Goal: Task Accomplishment & Management: Manage account settings

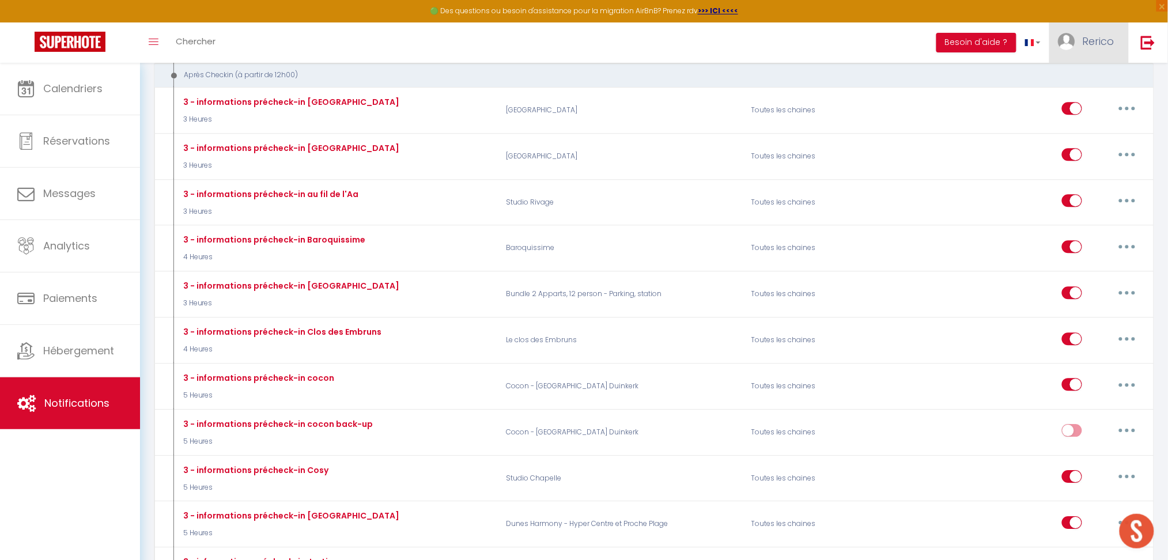
scroll to position [986, 0]
click at [1081, 41] on link "Rerico" at bounding box center [1088, 42] width 79 height 40
click at [1065, 101] on link "Équipe" at bounding box center [1082, 101] width 85 height 20
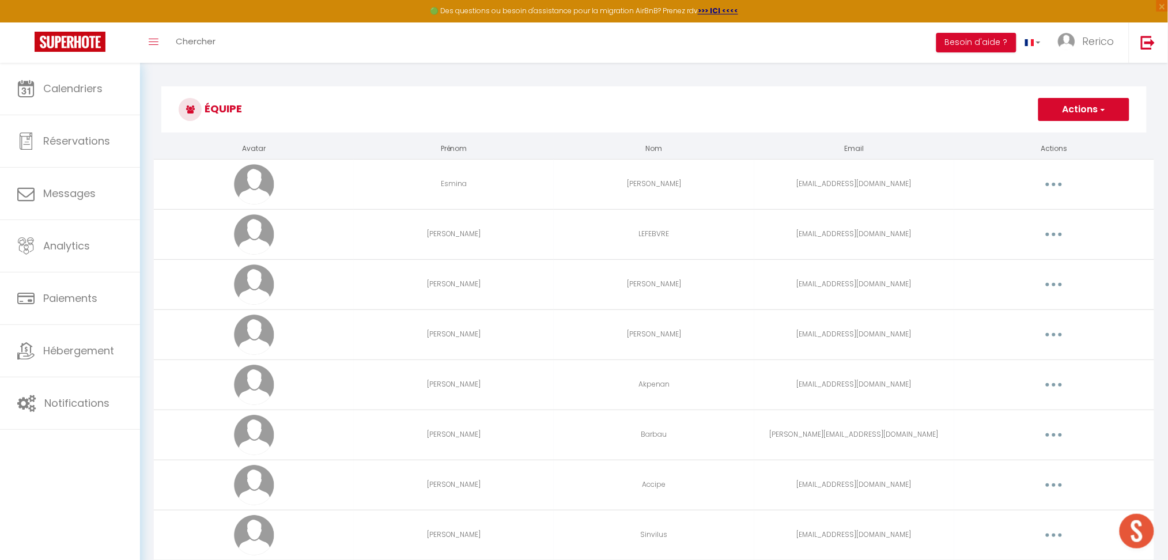
click at [1079, 101] on button "Actions" at bounding box center [1083, 109] width 91 height 23
click at [1029, 138] on link "Ajouter un nouvel utilisateur" at bounding box center [1061, 134] width 136 height 15
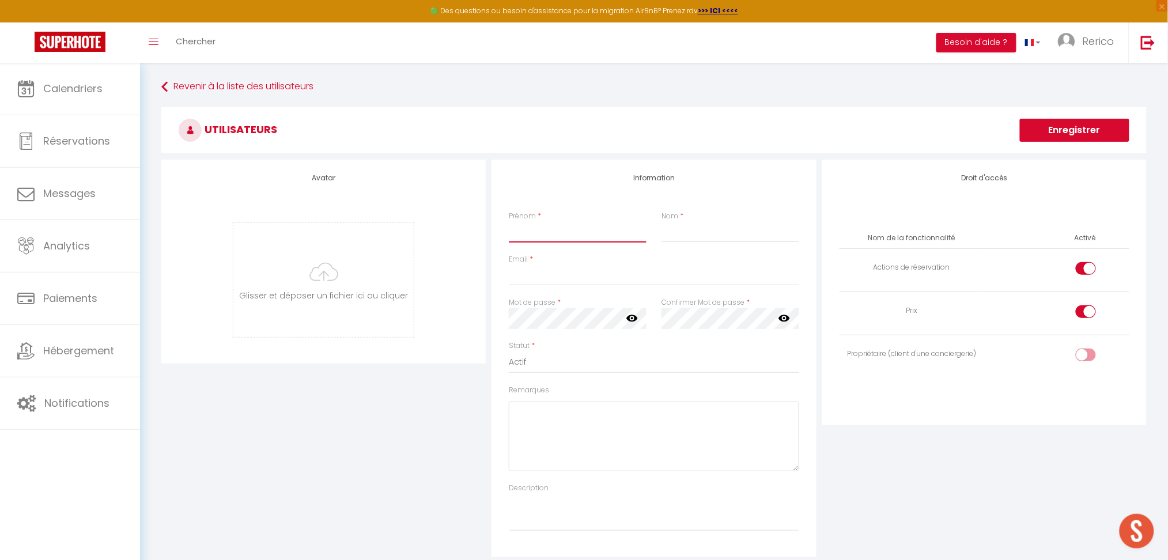
click at [532, 230] on input "Prénom" at bounding box center [577, 232] width 137 height 21
type input "Wissal"
click at [706, 232] on input "Nom" at bounding box center [729, 232] width 137 height 21
type input "BOULJOIHEL"
click at [554, 282] on input "Email" at bounding box center [654, 275] width 290 height 21
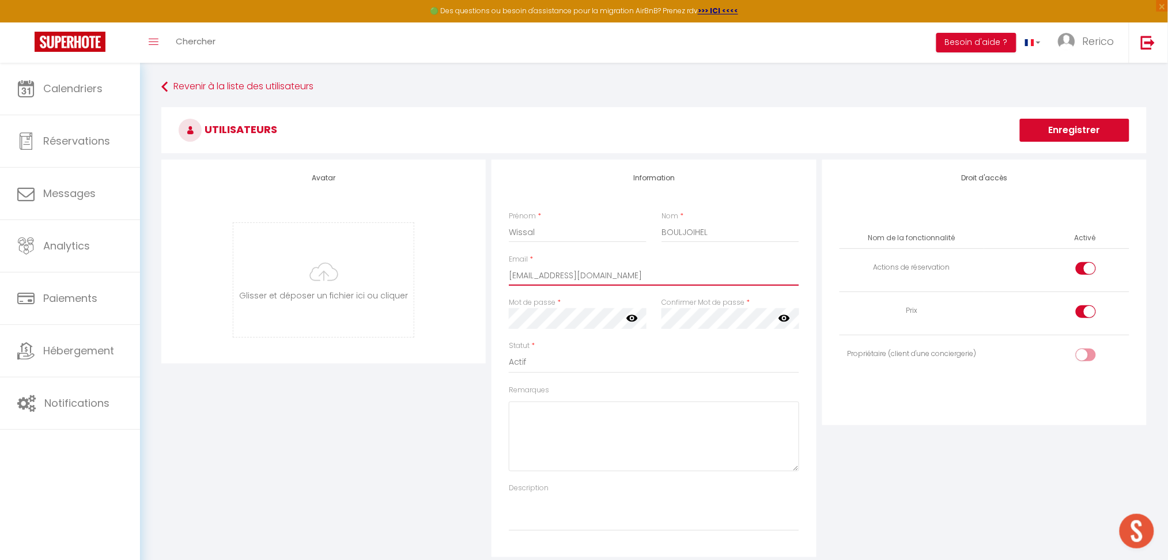
type input "[EMAIL_ADDRESS][DOMAIN_NAME]"
click at [778, 379] on div "Statut * Actif Inactif" at bounding box center [653, 362] width 305 height 44
click at [784, 317] on icon at bounding box center [784, 318] width 12 height 12
click at [631, 317] on icon at bounding box center [632, 318] width 12 height 7
click at [1088, 264] on input "checkbox" at bounding box center [1095, 270] width 20 height 17
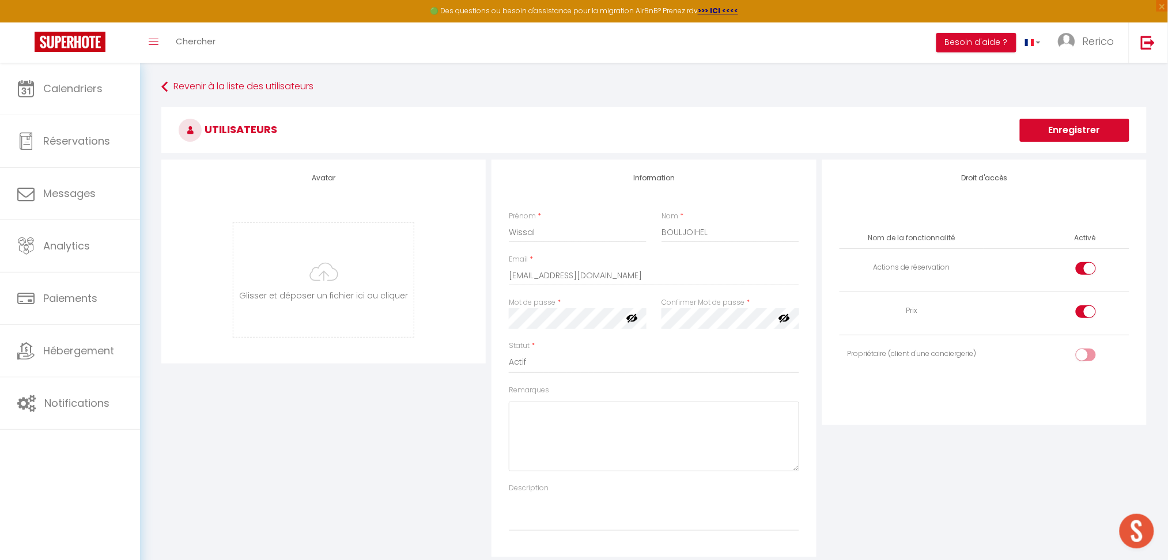
checkbox input "false"
click at [1088, 309] on input "checkbox" at bounding box center [1095, 313] width 20 height 17
checkbox input "false"
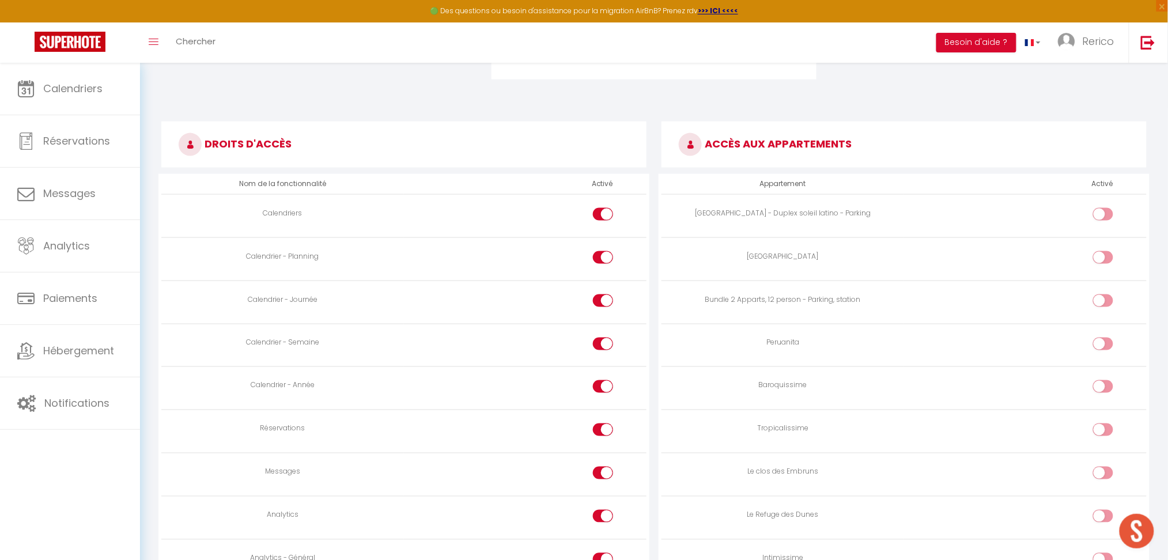
scroll to position [480, 0]
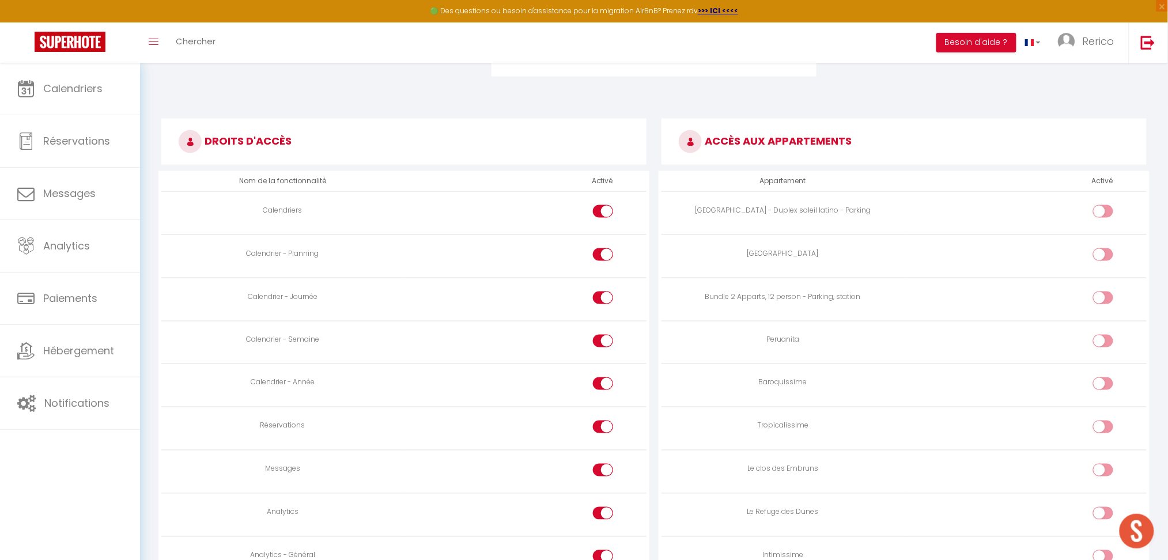
click at [602, 471] on div at bounding box center [603, 470] width 20 height 13
click at [603, 471] on input "checkbox" at bounding box center [613, 472] width 20 height 17
checkbox input "false"
click at [603, 514] on input "checkbox" at bounding box center [613, 515] width 20 height 17
checkbox input "false"
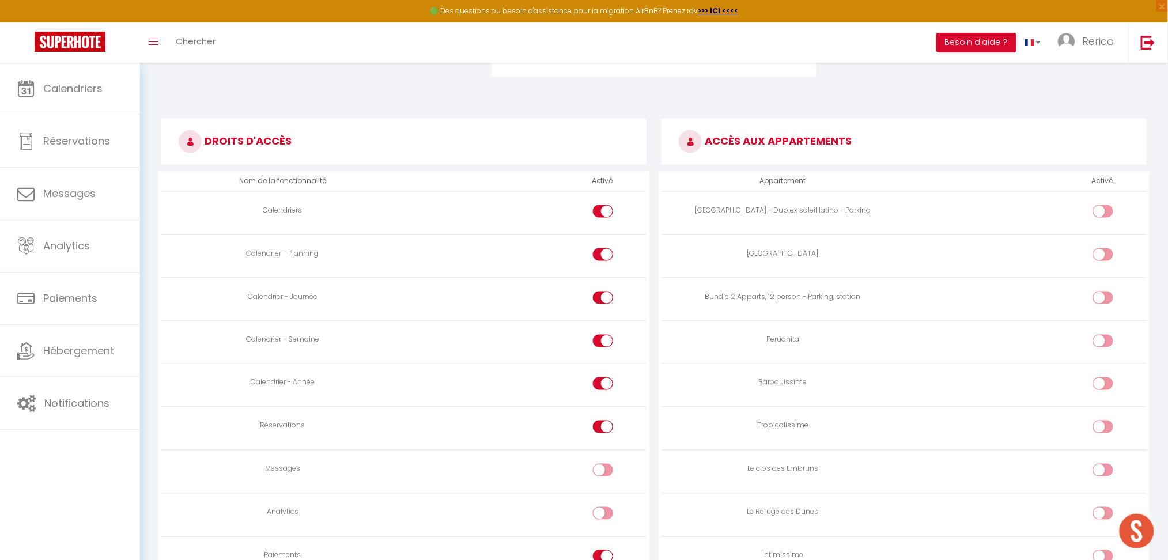
click at [600, 550] on td at bounding box center [525, 557] width 243 height 43
click at [602, 558] on div at bounding box center [603, 556] width 20 height 13
click at [603, 558] on input "checkbox" at bounding box center [613, 558] width 20 height 17
checkbox input "false"
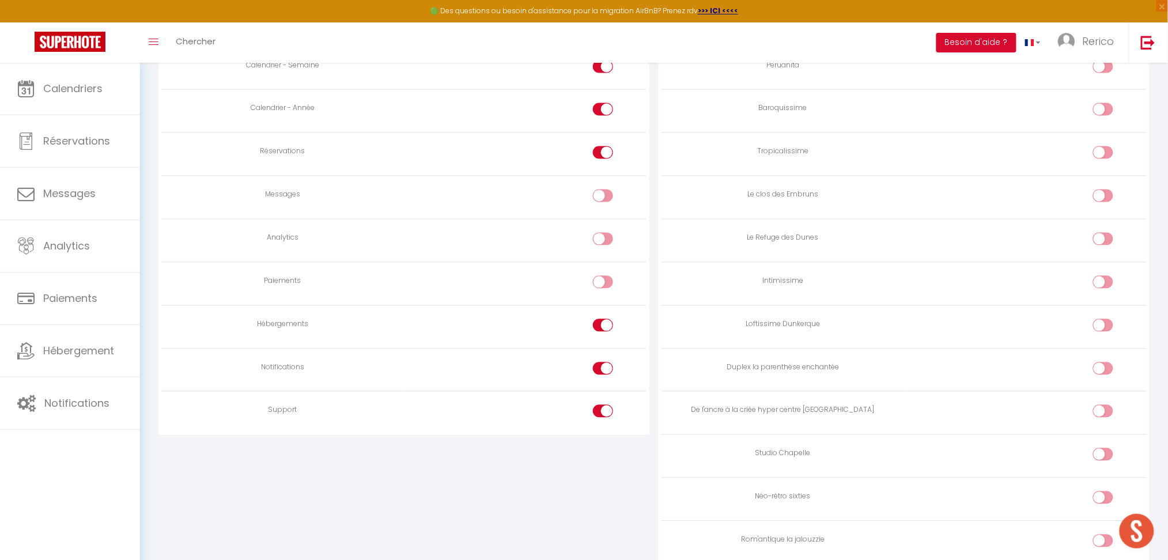
scroll to position [767, 0]
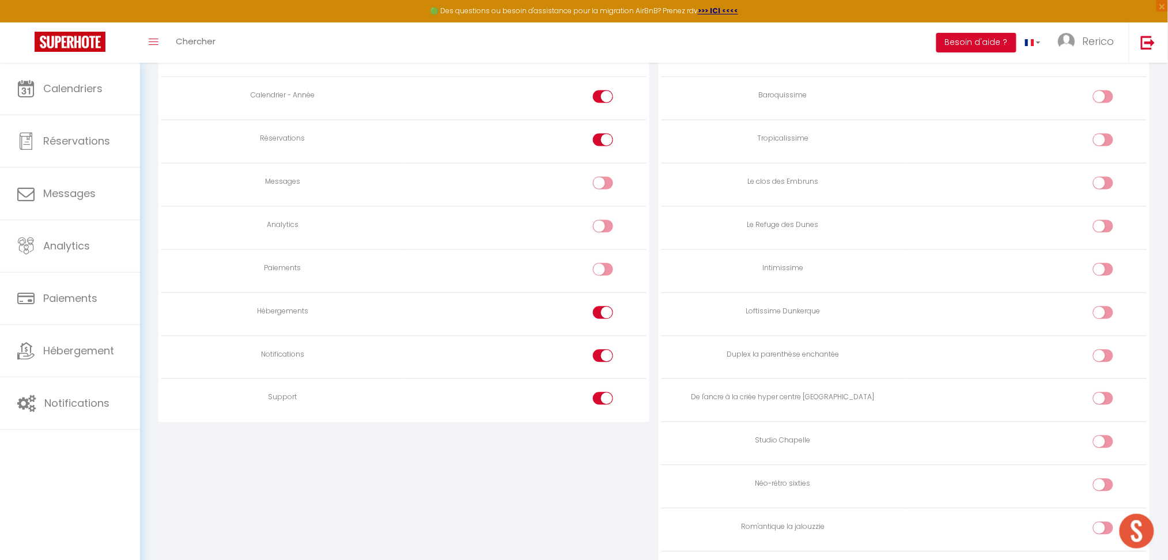
click at [596, 309] on div at bounding box center [603, 312] width 20 height 13
click at [603, 309] on input "checkbox" at bounding box center [613, 314] width 20 height 17
checkbox input "false"
click at [604, 359] on input "checkbox" at bounding box center [613, 358] width 20 height 17
checkbox input "false"
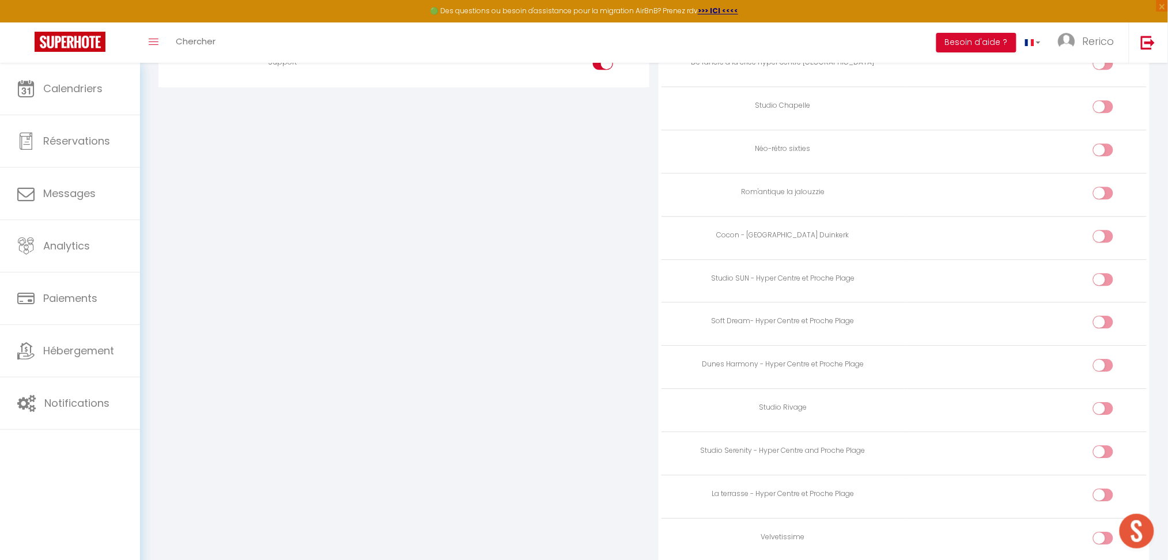
scroll to position [1153, 0]
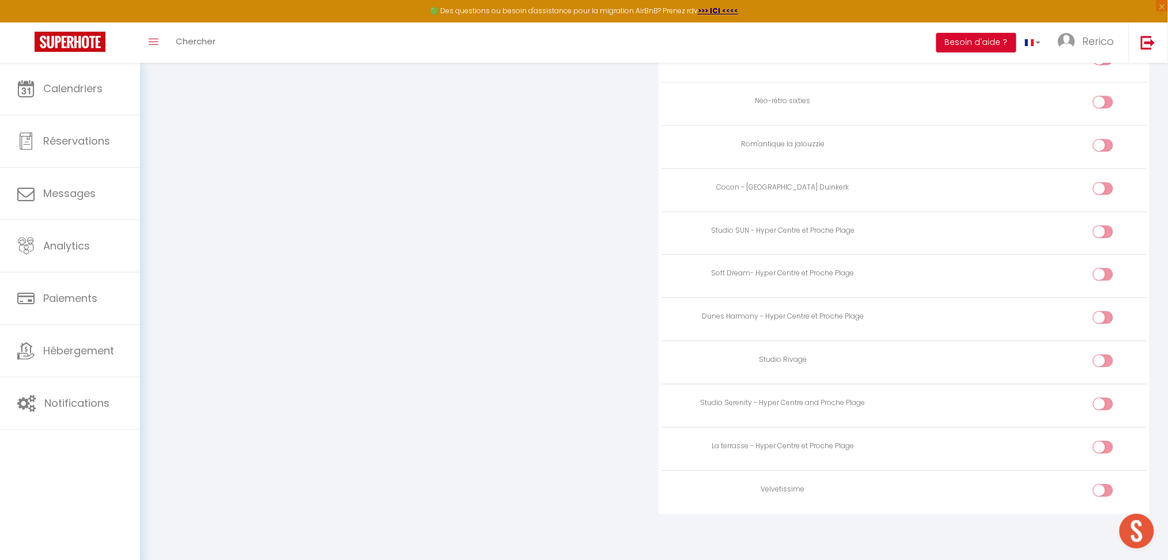
click at [1101, 444] on div at bounding box center [1103, 447] width 20 height 13
click at [1103, 444] on input "checkbox" at bounding box center [1113, 449] width 20 height 17
checkbox input "true"
click at [1103, 407] on input "checkbox" at bounding box center [1113, 405] width 20 height 17
checkbox input "true"
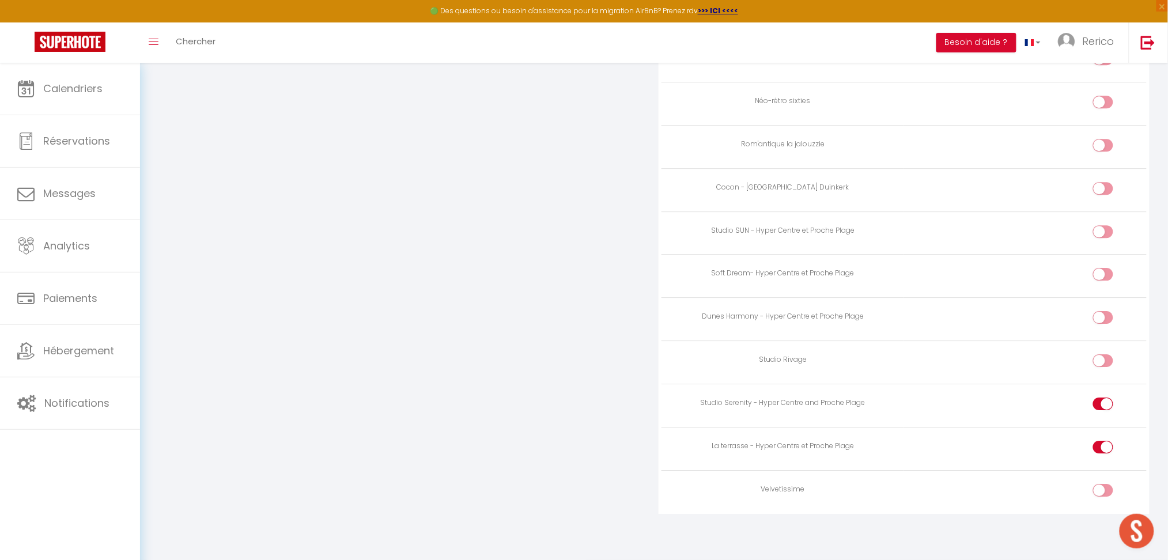
click at [1093, 307] on td at bounding box center [1025, 319] width 243 height 43
click at [1105, 316] on input "checkbox" at bounding box center [1113, 319] width 20 height 17
checkbox input "true"
click at [1103, 271] on input "checkbox" at bounding box center [1113, 276] width 20 height 17
checkbox input "true"
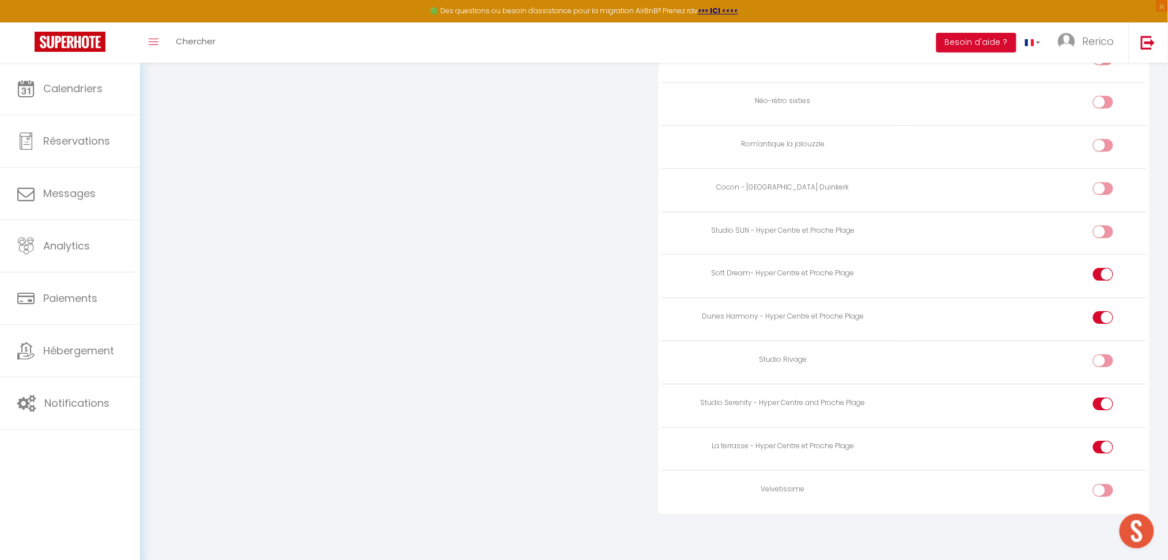
click at [1103, 230] on input "checkbox" at bounding box center [1113, 233] width 20 height 17
checkbox input "true"
click at [1102, 183] on div at bounding box center [1103, 188] width 20 height 13
click at [1103, 183] on input "checkbox" at bounding box center [1113, 190] width 20 height 17
checkbox input "true"
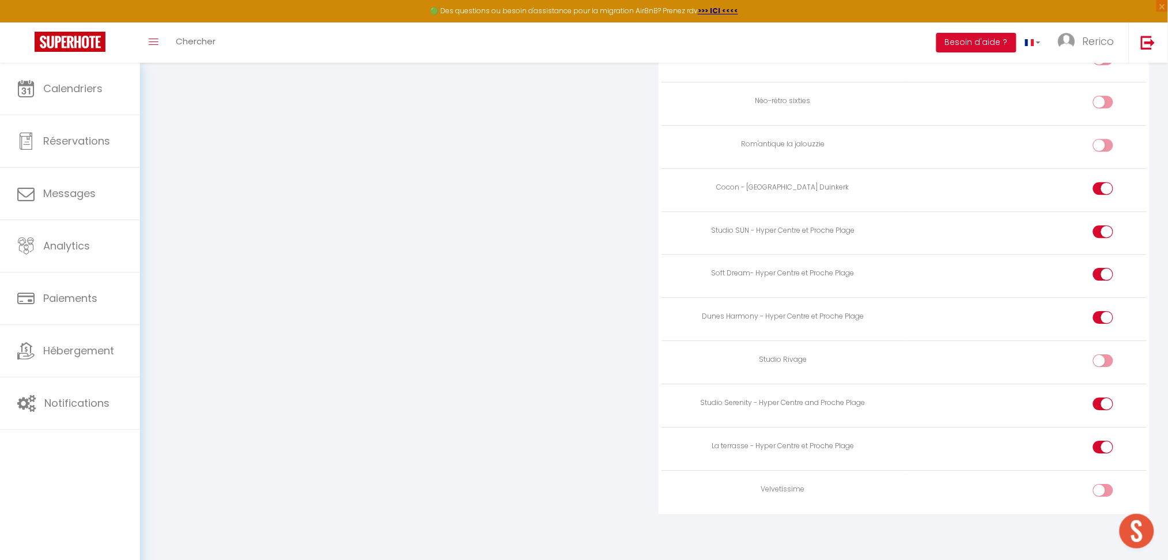
click at [1106, 101] on input "checkbox" at bounding box center [1113, 104] width 20 height 17
checkbox input "true"
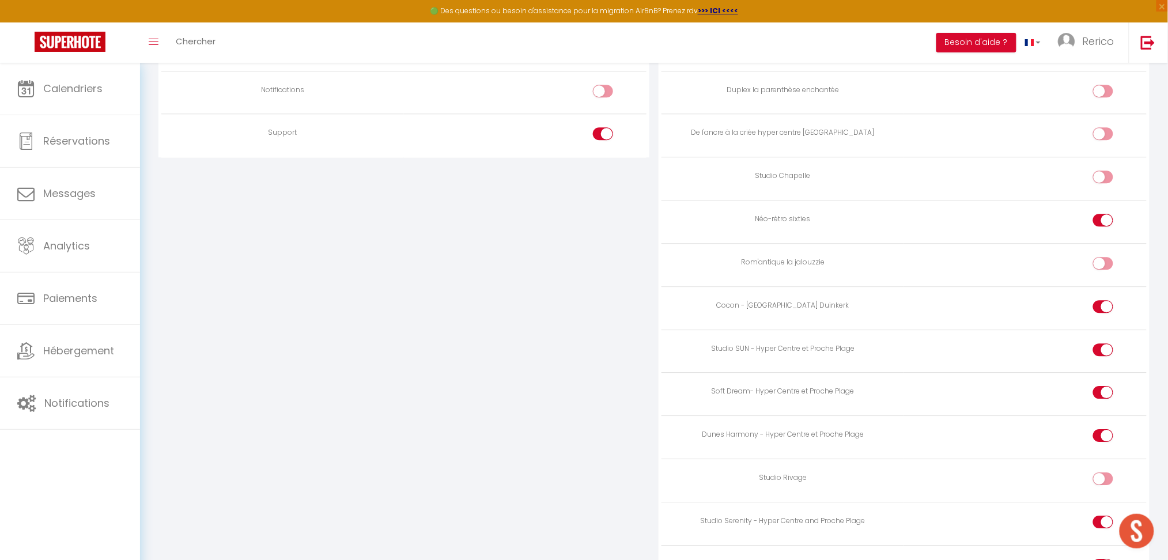
scroll to position [1030, 0]
click at [1102, 177] on div at bounding box center [1103, 179] width 20 height 13
click at [1103, 177] on input "checkbox" at bounding box center [1113, 181] width 20 height 17
checkbox input "true"
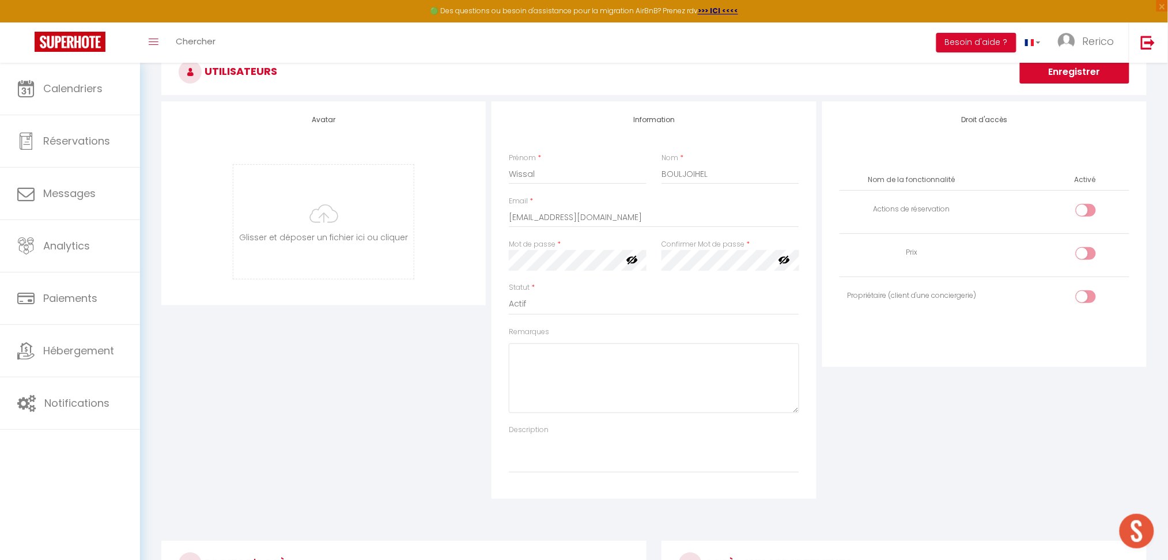
scroll to position [0, 0]
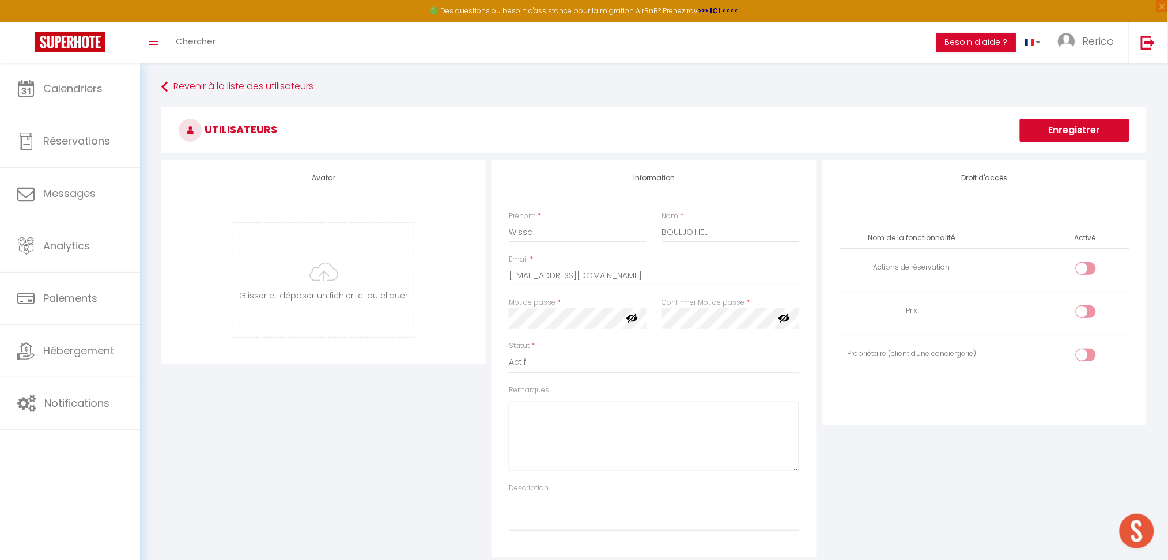
click at [1083, 132] on button "Enregistrer" at bounding box center [1074, 130] width 109 height 23
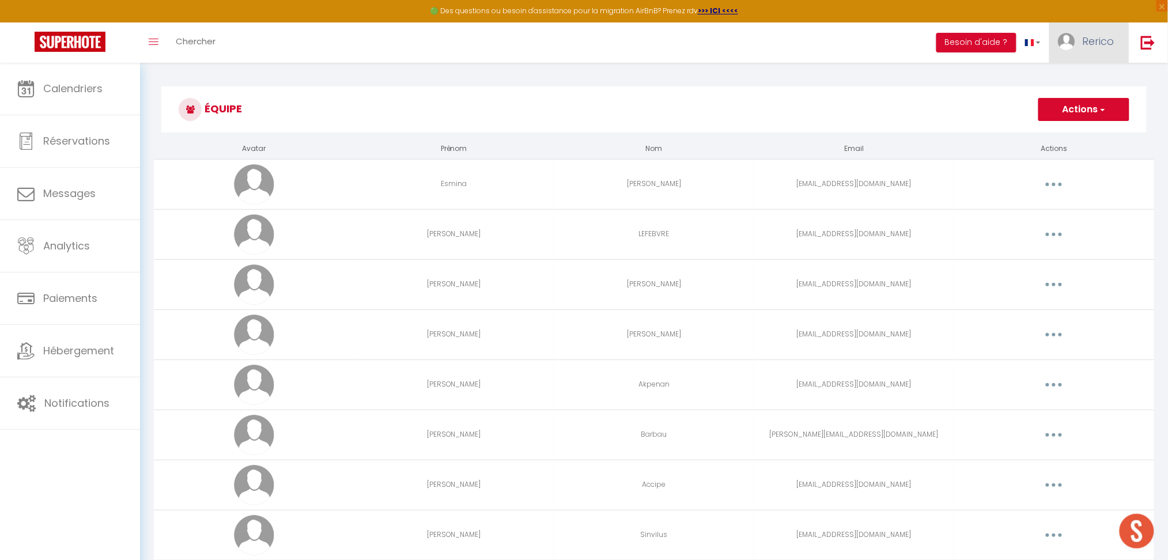
click at [1108, 52] on link "Rerico" at bounding box center [1088, 42] width 79 height 40
click at [1146, 39] on img at bounding box center [1148, 42] width 14 height 14
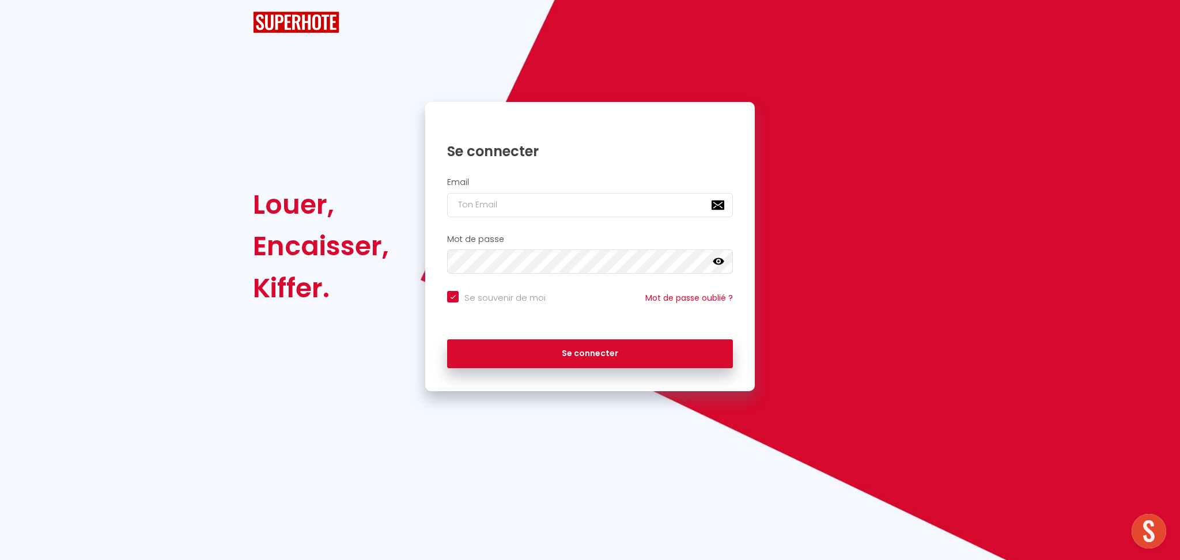
checkbox input "true"
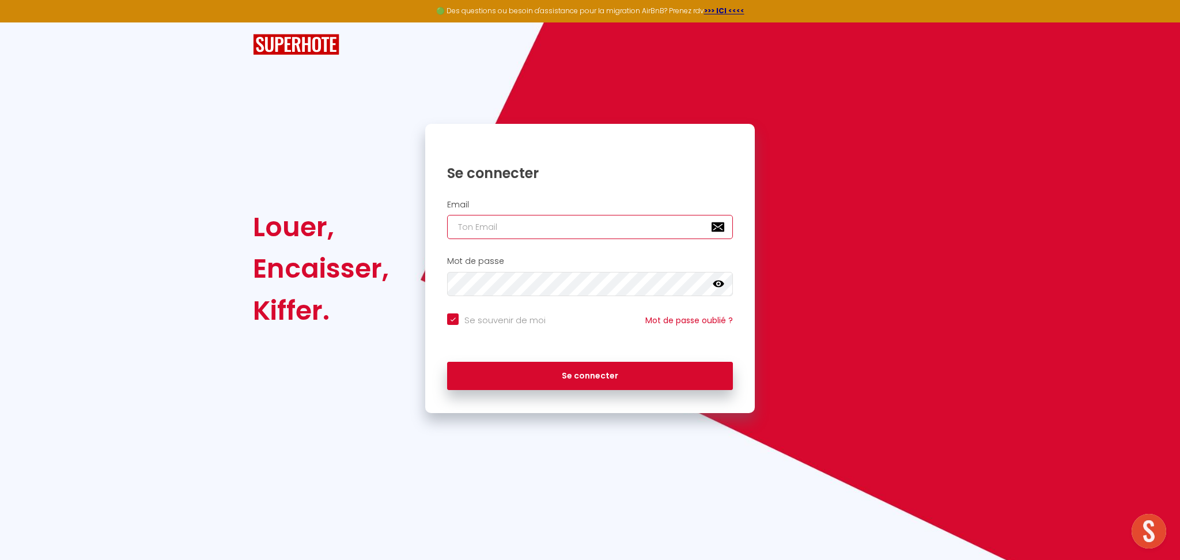
type input "[EMAIL_ADDRESS][DOMAIN_NAME]"
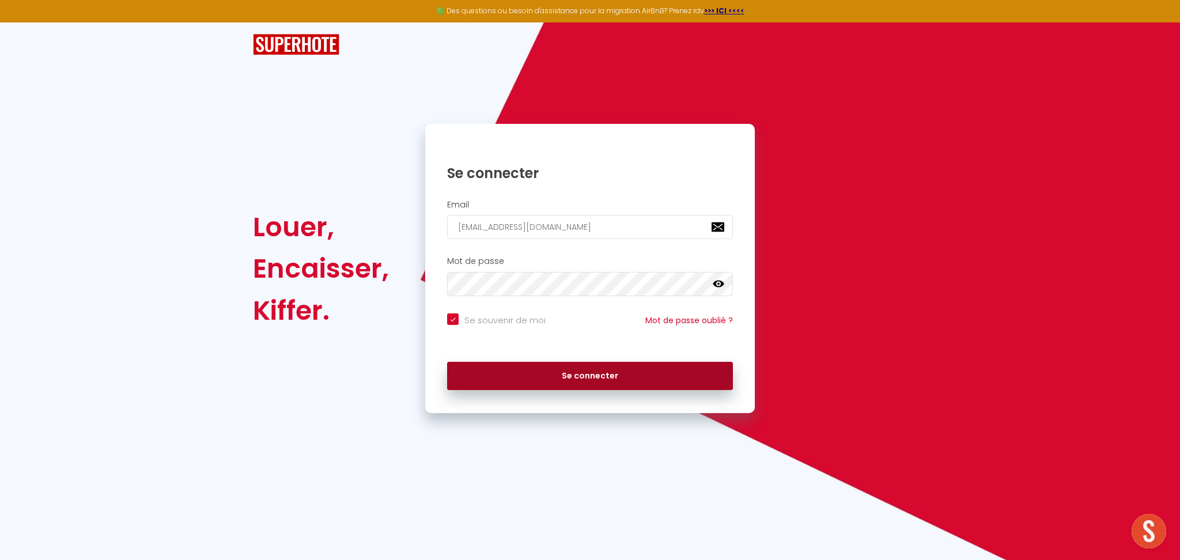
click at [586, 377] on button "Se connecter" at bounding box center [590, 376] width 286 height 29
checkbox input "true"
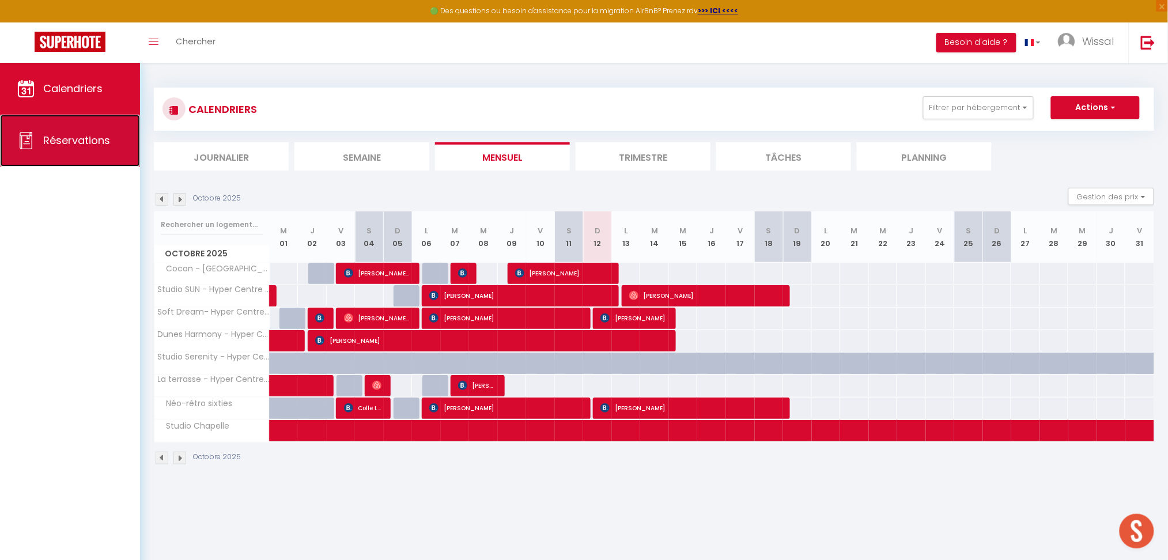
click at [82, 156] on link "Réservations" at bounding box center [70, 141] width 140 height 52
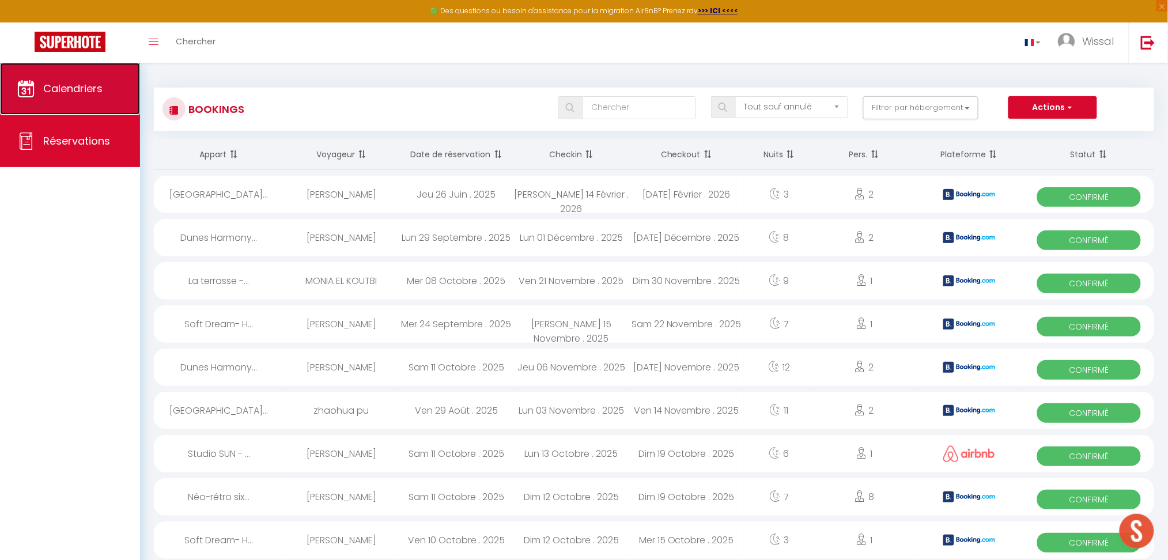
click at [63, 79] on link "Calendriers" at bounding box center [70, 89] width 140 height 52
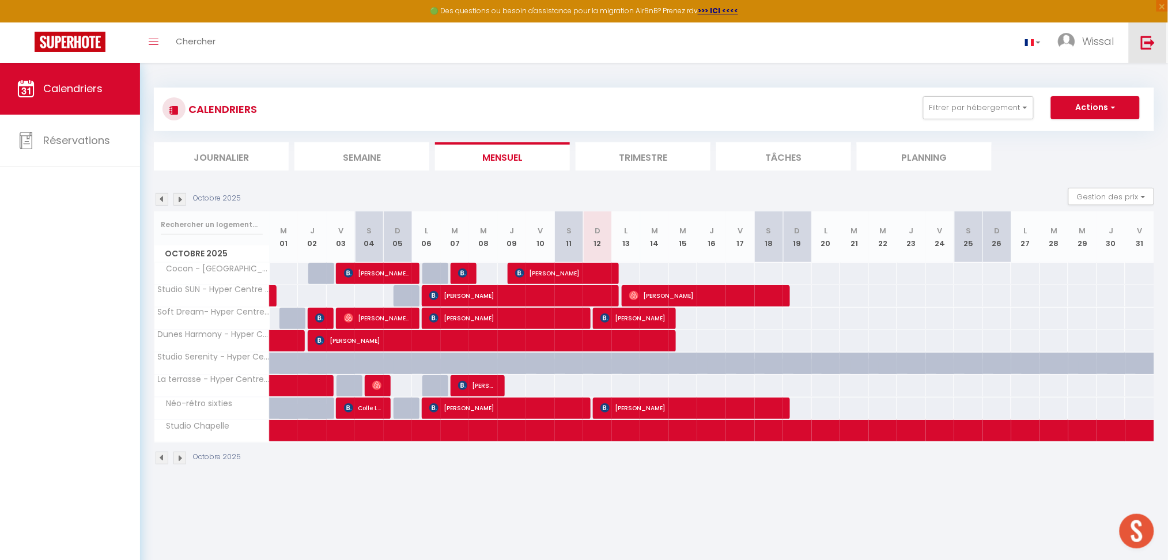
click at [1149, 46] on img at bounding box center [1148, 42] width 14 height 14
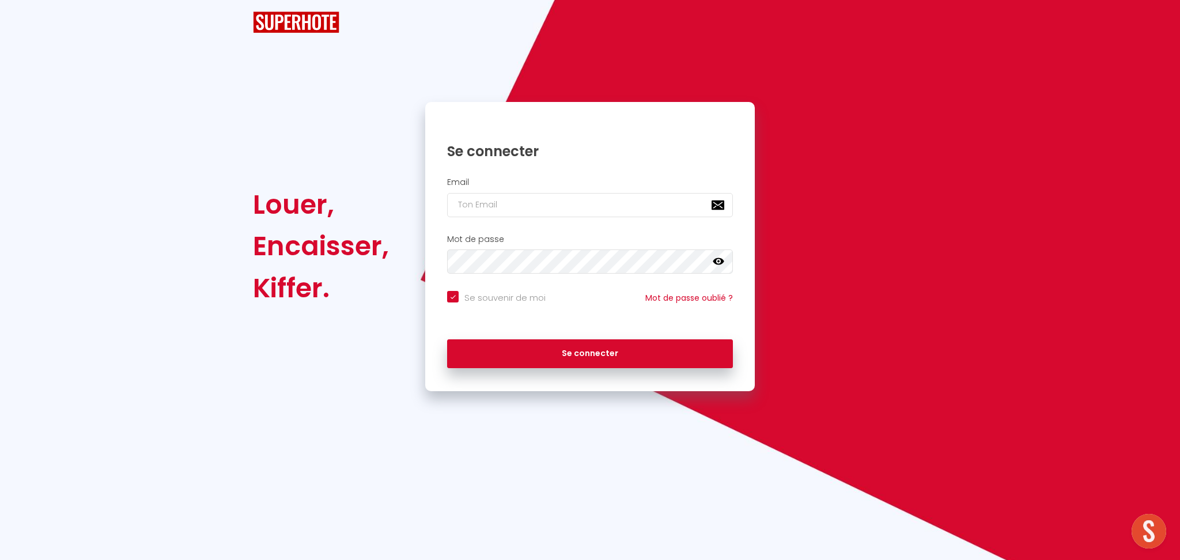
checkbox input "true"
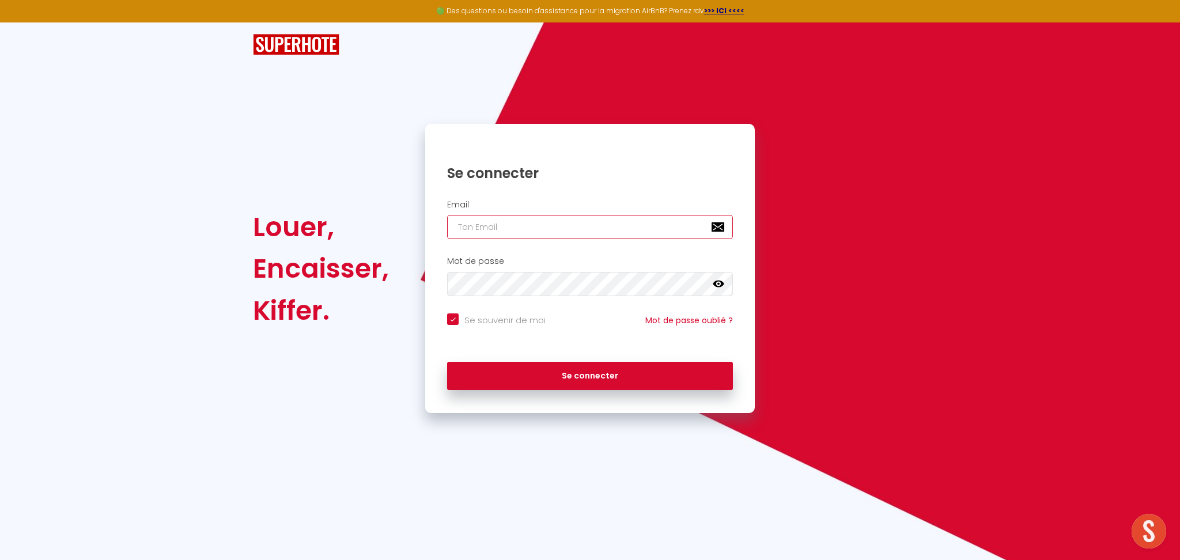
type input "[EMAIL_ADDRESS][DOMAIN_NAME]"
checkbox input "true"
click at [637, 222] on input "[EMAIL_ADDRESS][DOMAIN_NAME]" at bounding box center [590, 227] width 286 height 24
type input "[EMAIL_ADDRESS][DOMAIN_NAME]"
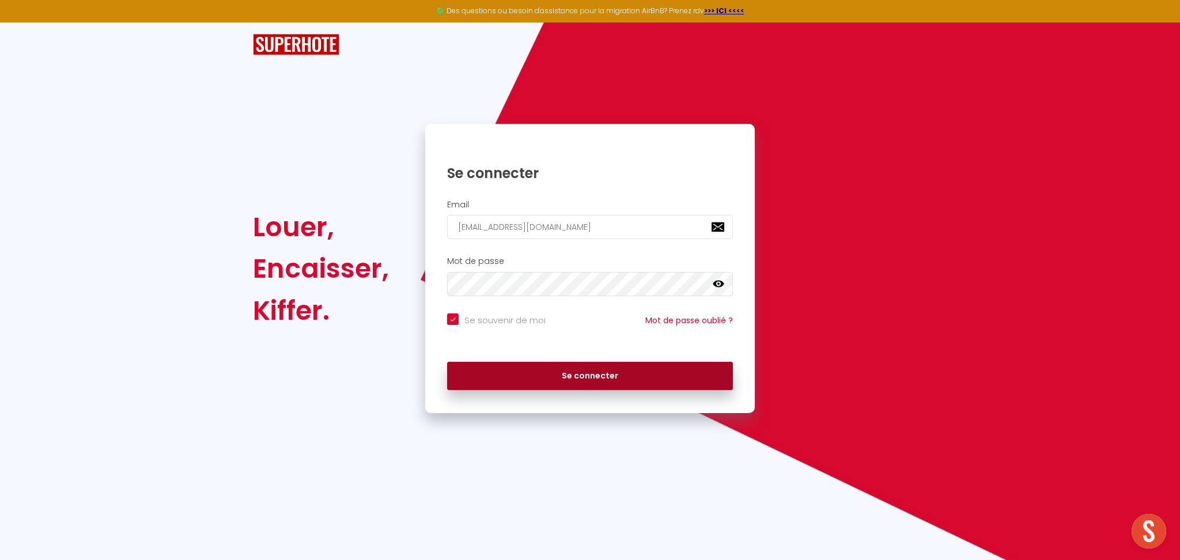
click at [620, 376] on button "Se connecter" at bounding box center [590, 376] width 286 height 29
checkbox input "true"
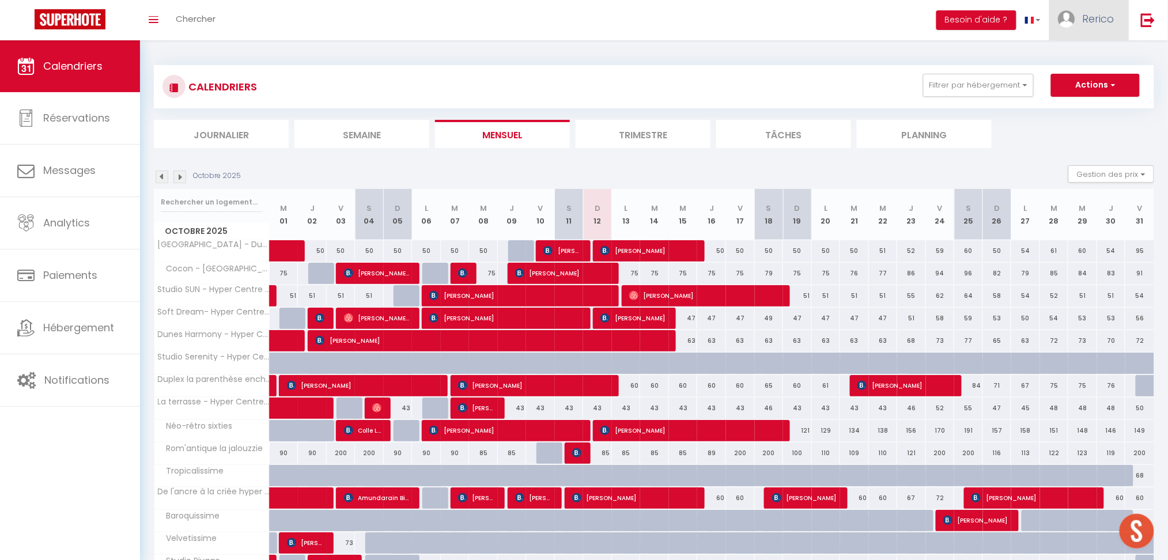
click at [1090, 16] on span "Rerico" at bounding box center [1098, 19] width 32 height 14
click at [1081, 78] on link "Équipe" at bounding box center [1082, 79] width 85 height 20
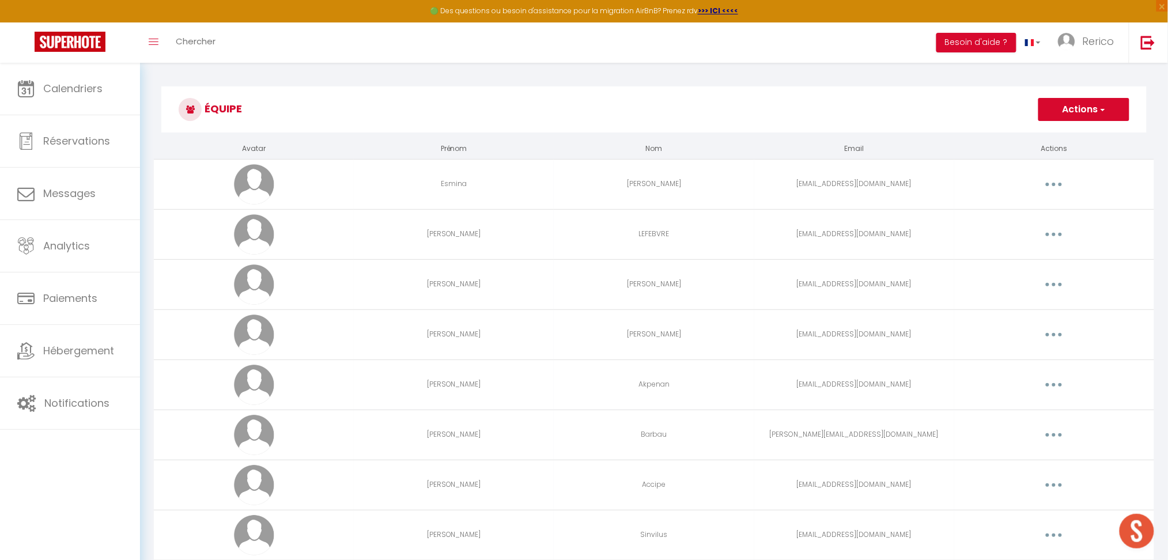
click at [1113, 103] on button "Actions" at bounding box center [1083, 109] width 91 height 23
click at [1044, 133] on link "Ajouter un nouvel utilisateur" at bounding box center [1061, 134] width 136 height 15
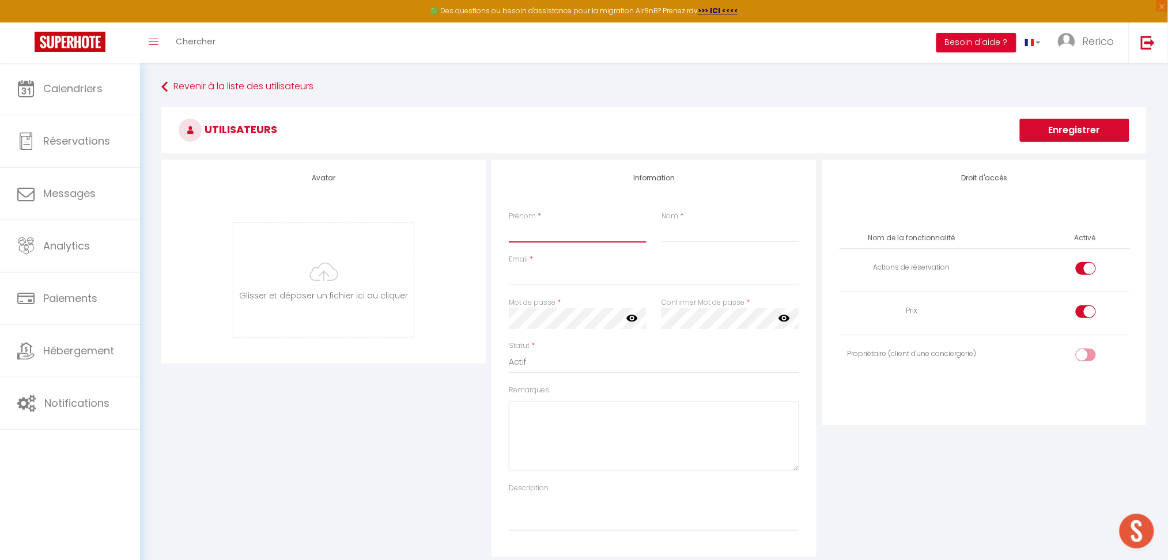
click at [576, 230] on input "Prénom" at bounding box center [577, 232] width 137 height 21
type input "[PERSON_NAME]"
type input "FERKANY"
click at [557, 280] on input "Email" at bounding box center [654, 275] width 290 height 21
type input "[EMAIL_ADDRESS][DOMAIN_NAME]"
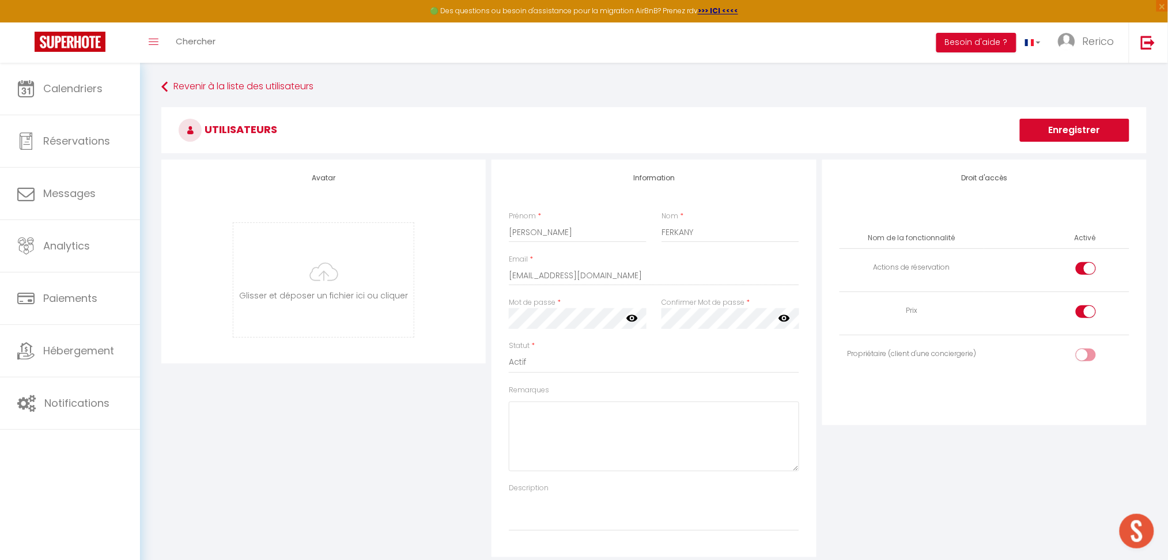
click at [632, 324] on icon at bounding box center [632, 318] width 12 height 12
click at [1091, 268] on input "checkbox" at bounding box center [1095, 270] width 20 height 17
checkbox input "false"
click at [1088, 309] on input "checkbox" at bounding box center [1095, 313] width 20 height 17
checkbox input "false"
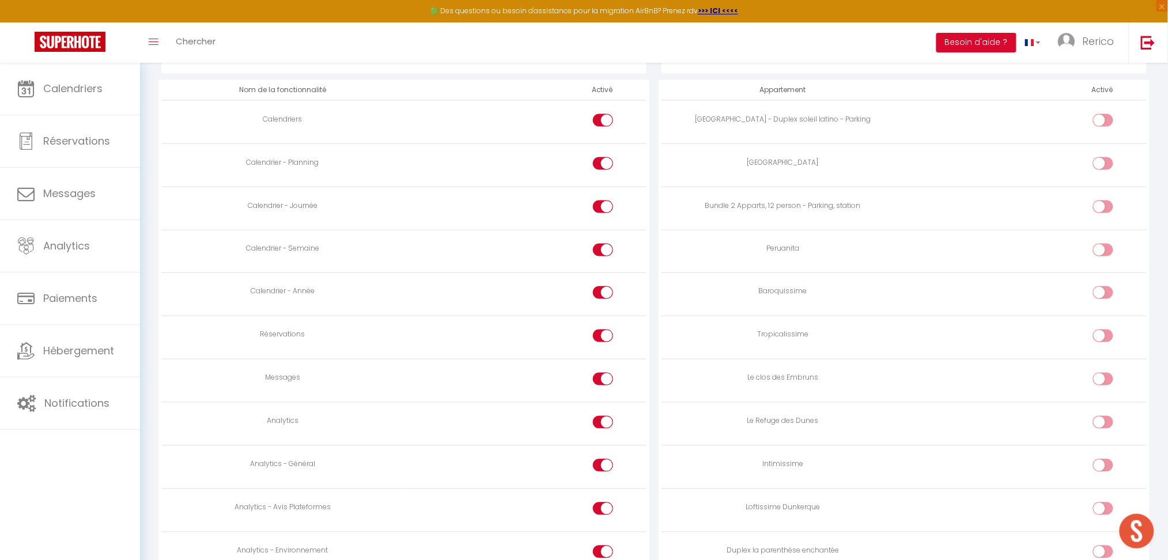
scroll to position [573, 0]
click at [593, 330] on label at bounding box center [603, 336] width 20 height 17
click at [603, 330] on input "checkbox" at bounding box center [613, 336] width 20 height 17
checkbox input "false"
click at [601, 381] on div at bounding box center [603, 377] width 20 height 13
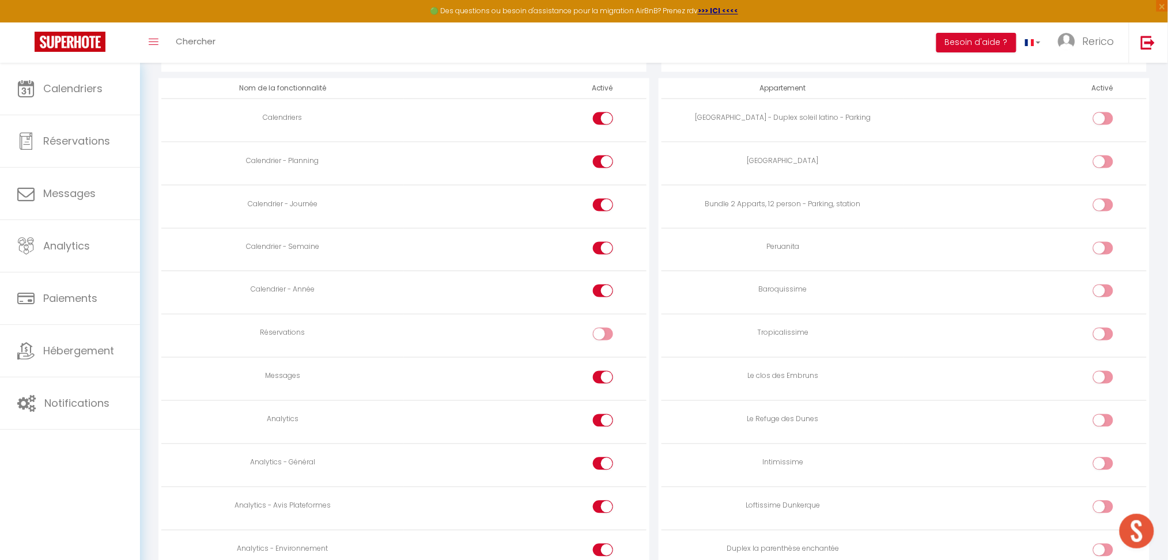
click at [603, 381] on input "checkbox" at bounding box center [613, 379] width 20 height 17
checkbox input "false"
click at [604, 425] on input "checkbox" at bounding box center [613, 422] width 20 height 17
checkbox input "false"
click at [602, 465] on div at bounding box center [603, 463] width 20 height 13
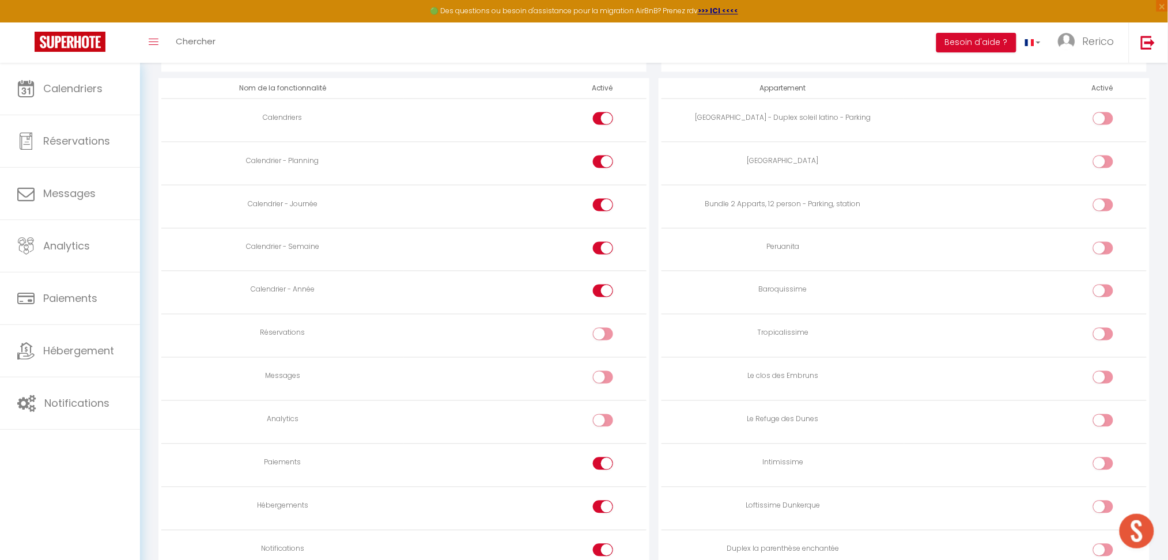
click at [603, 465] on input "checkbox" at bounding box center [613, 465] width 20 height 17
checkbox input "false"
click at [604, 509] on input "checkbox" at bounding box center [613, 509] width 20 height 17
checkbox input "false"
click at [603, 553] on input "checkbox" at bounding box center [613, 552] width 20 height 17
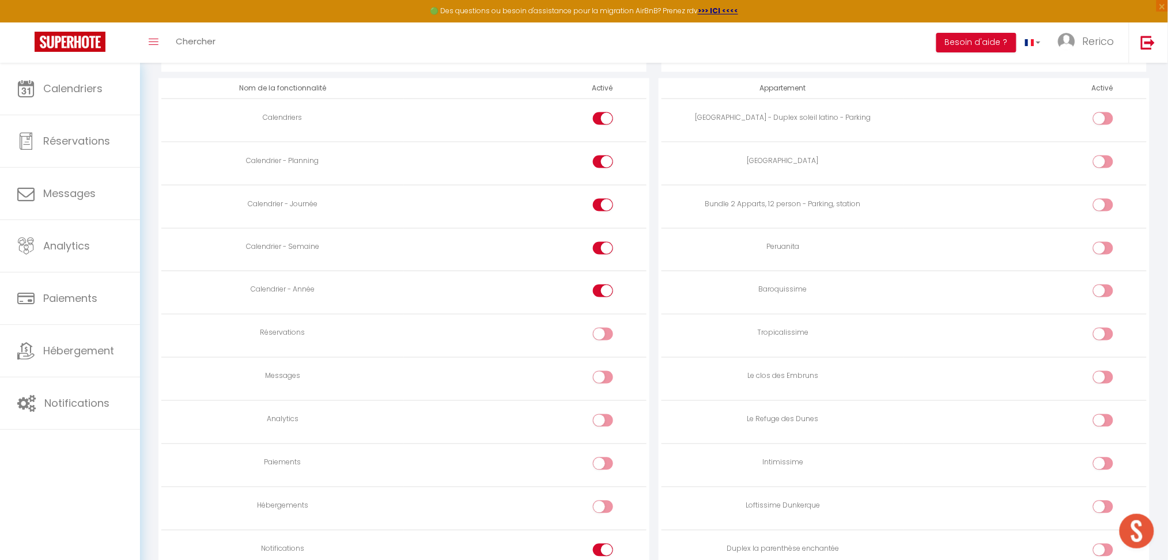
checkbox input "false"
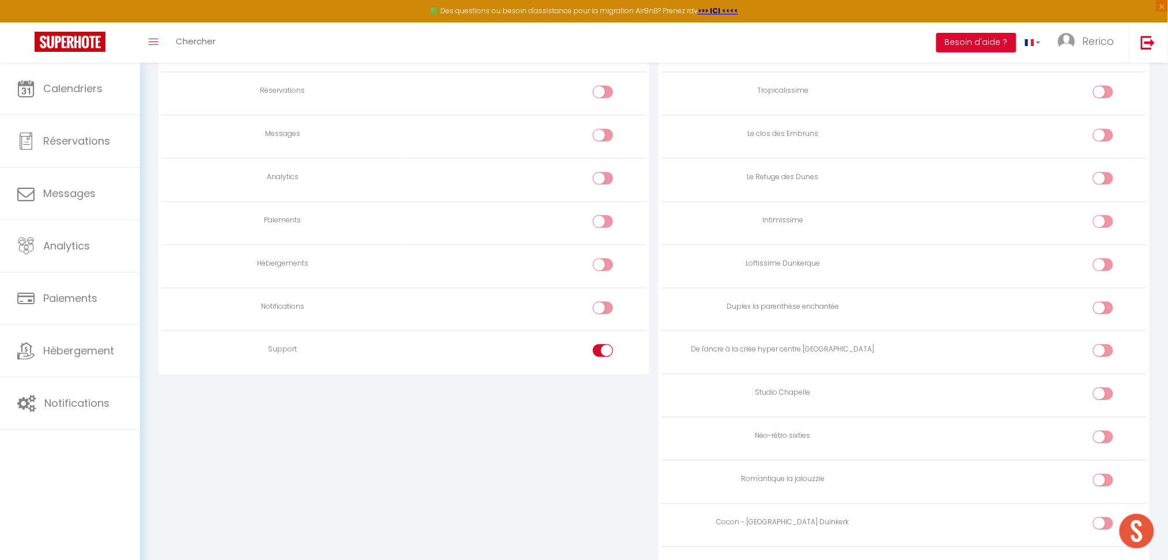
scroll to position [1153, 0]
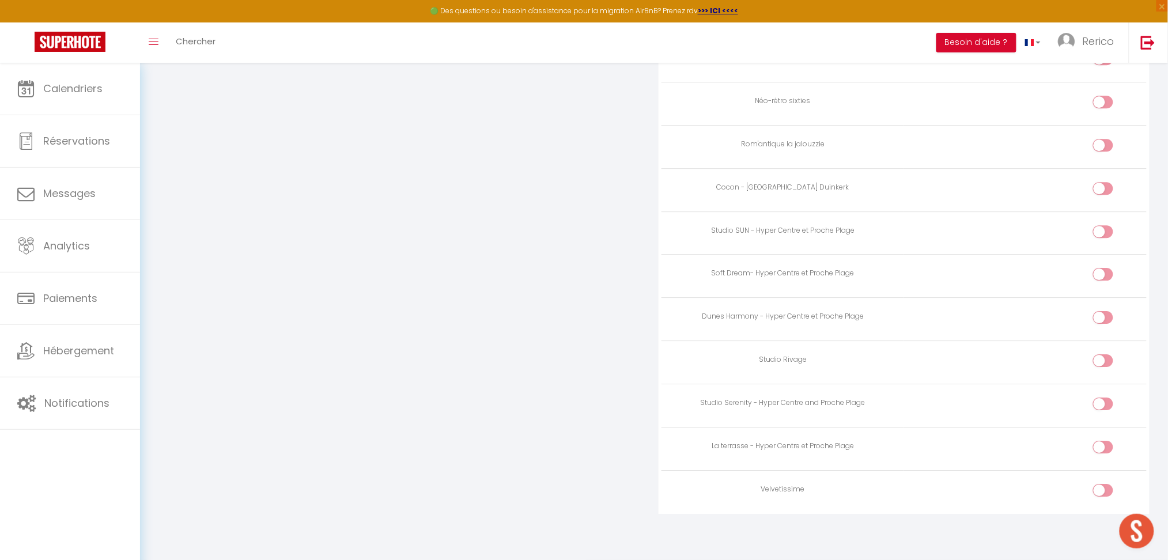
click at [1098, 452] on div at bounding box center [1103, 447] width 20 height 13
click at [1103, 452] on input "checkbox" at bounding box center [1113, 449] width 20 height 17
checkbox input "true"
click at [1104, 404] on input "checkbox" at bounding box center [1113, 405] width 20 height 17
checkbox input "true"
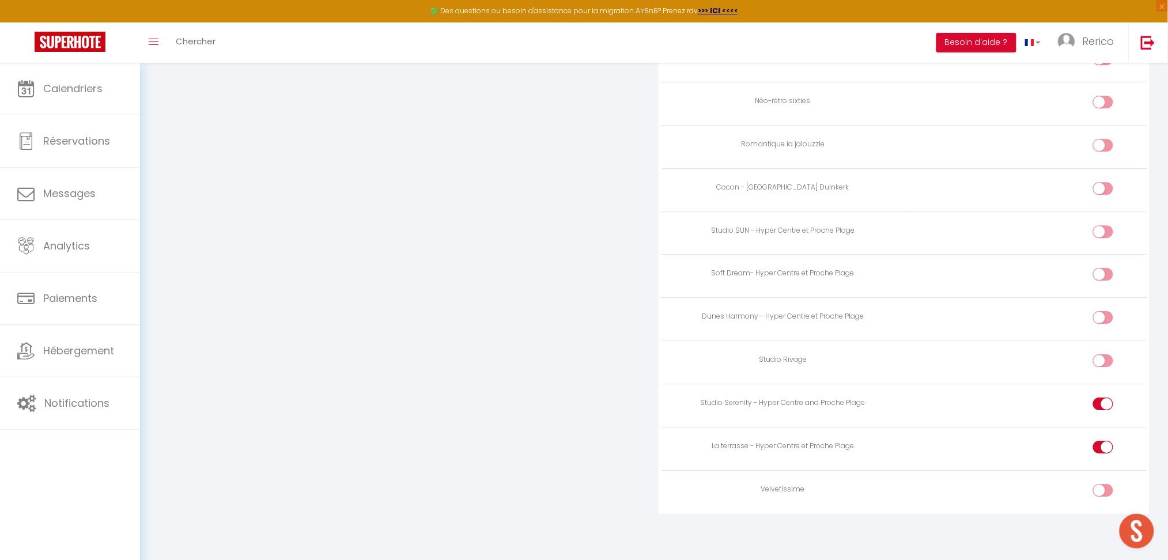
click at [1112, 362] on input "checkbox" at bounding box center [1113, 362] width 20 height 17
checkbox input "false"
drag, startPoint x: 1101, startPoint y: 308, endPoint x: 1102, endPoint y: 315, distance: 7.0
click at [1102, 315] on td at bounding box center [1025, 319] width 243 height 43
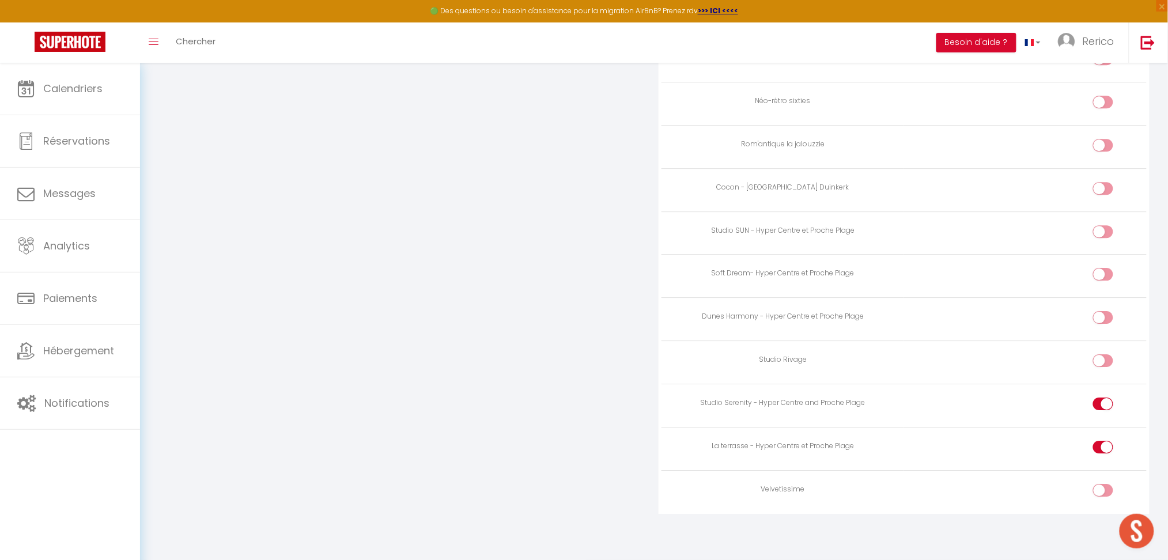
click at [1102, 315] on div at bounding box center [1103, 317] width 20 height 13
click at [1103, 315] on input "checkbox" at bounding box center [1113, 319] width 20 height 17
checkbox input "true"
click at [1100, 270] on div at bounding box center [1103, 274] width 20 height 13
click at [1103, 270] on input "checkbox" at bounding box center [1113, 276] width 20 height 17
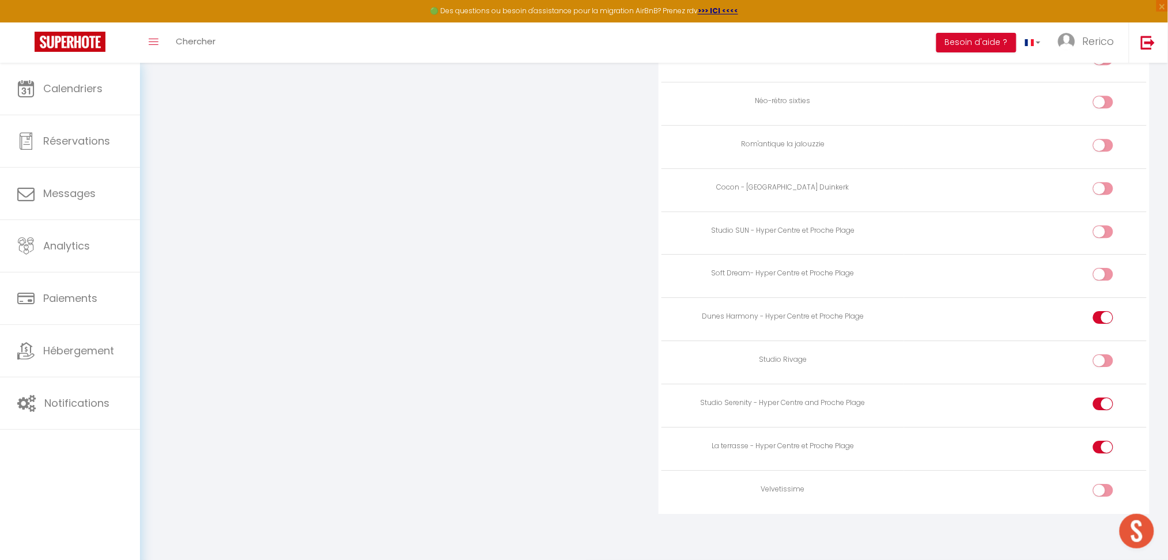
checkbox input "true"
click at [1103, 229] on input "checkbox" at bounding box center [1113, 233] width 20 height 17
checkbox input "true"
click at [1103, 186] on input "checkbox" at bounding box center [1113, 190] width 20 height 17
checkbox input "true"
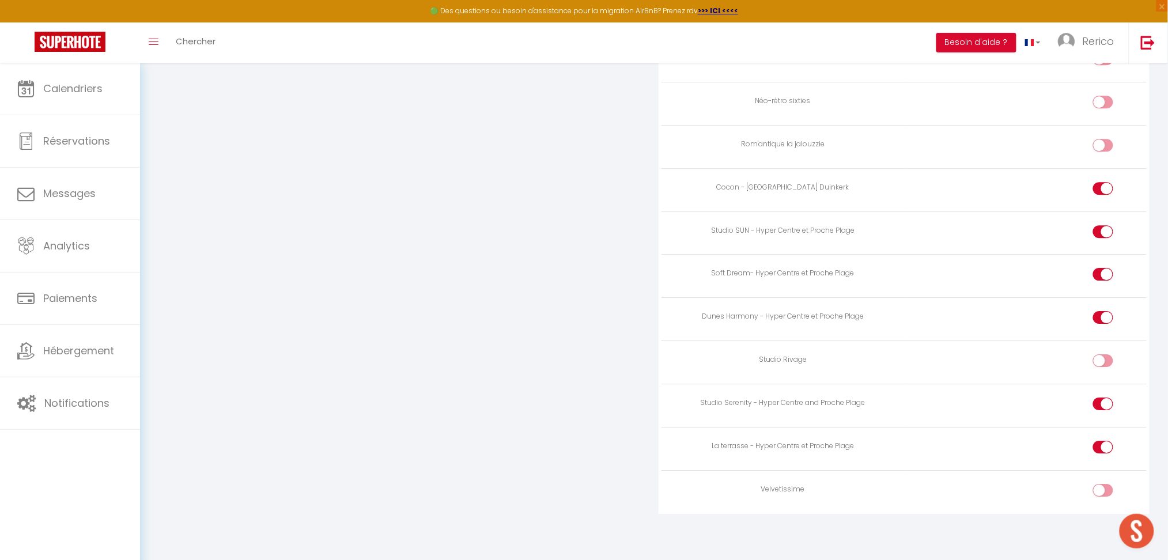
click at [1112, 96] on input "checkbox" at bounding box center [1113, 104] width 20 height 17
checkbox input "true"
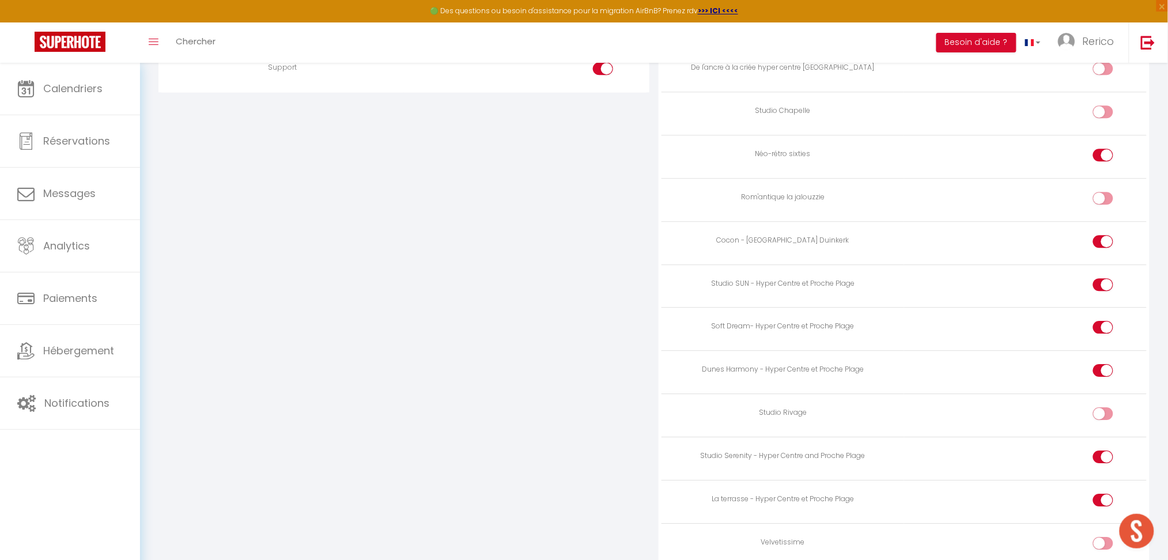
scroll to position [1093, 0]
click at [1107, 116] on input "checkbox" at bounding box center [1113, 117] width 20 height 17
checkbox input "true"
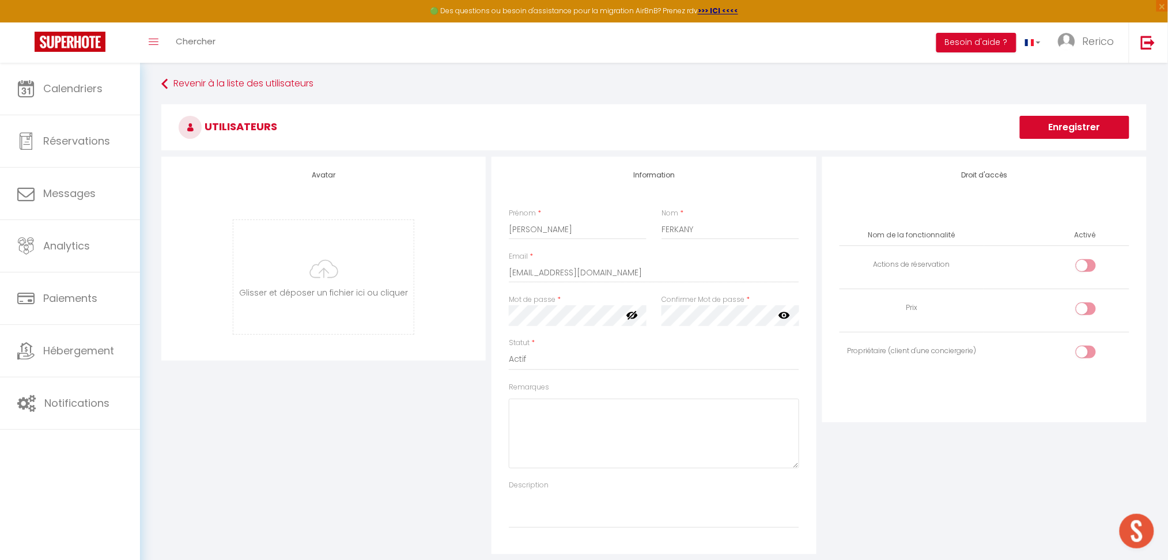
scroll to position [0, 0]
click at [1078, 131] on button "Enregistrer" at bounding box center [1074, 130] width 109 height 23
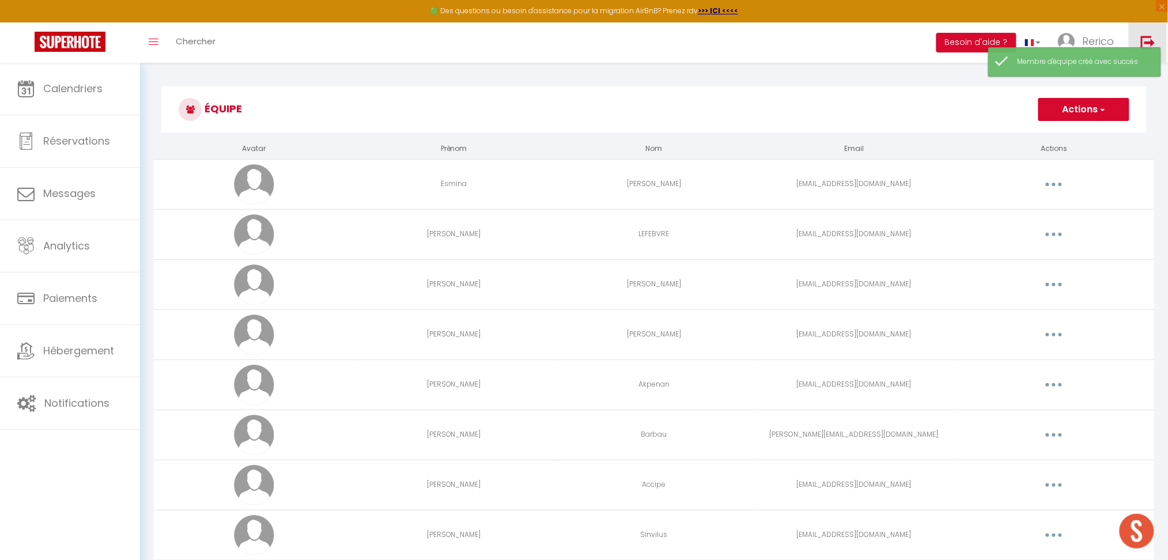
click at [1145, 38] on img at bounding box center [1148, 42] width 14 height 14
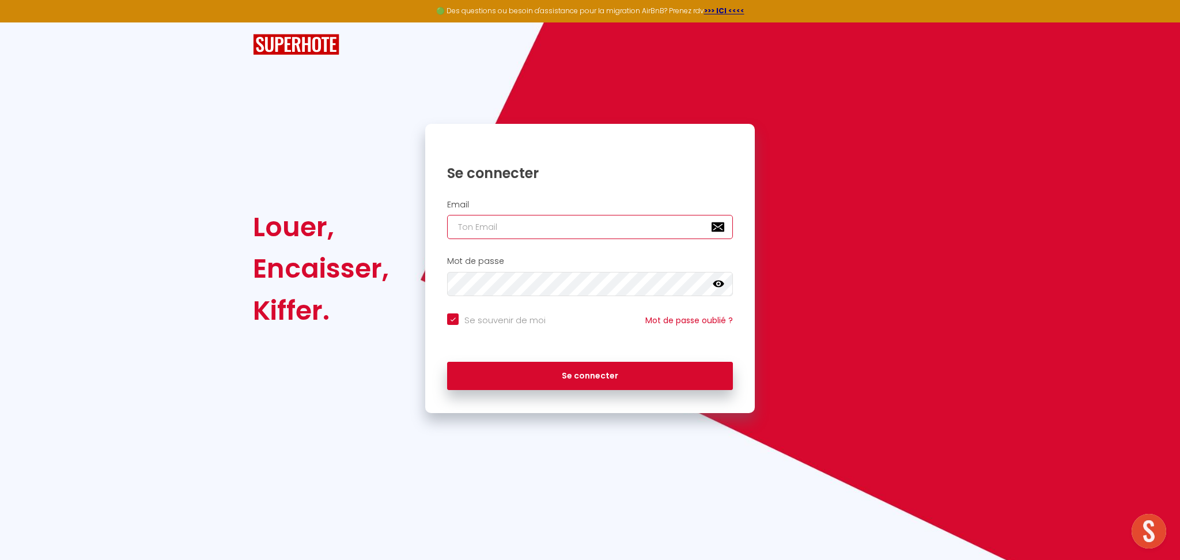
type input "[EMAIL_ADDRESS][DOMAIN_NAME]"
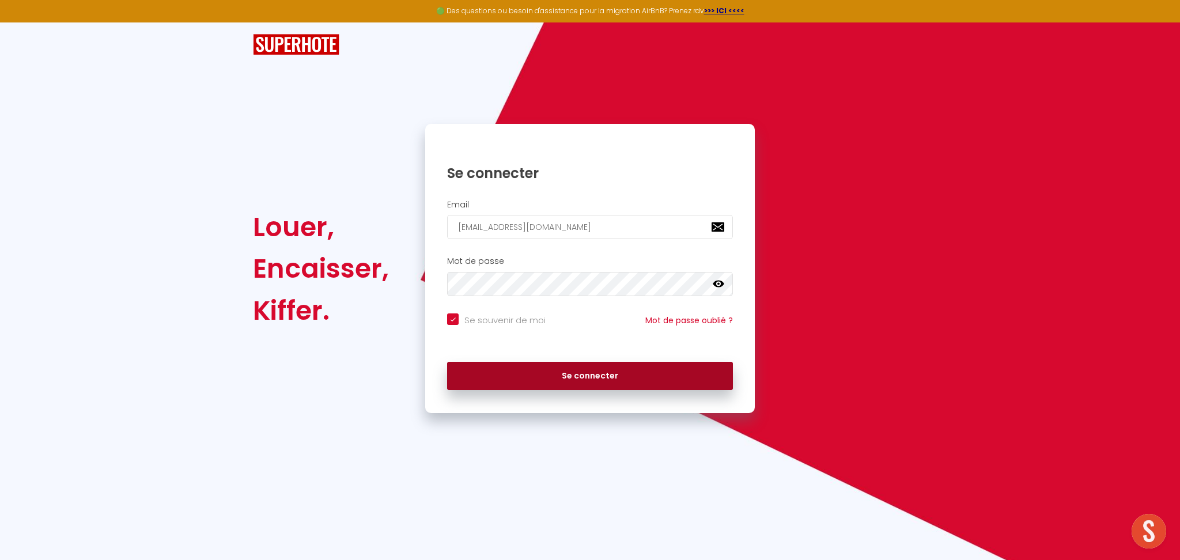
click at [643, 372] on button "Se connecter" at bounding box center [590, 376] width 286 height 29
checkbox input "true"
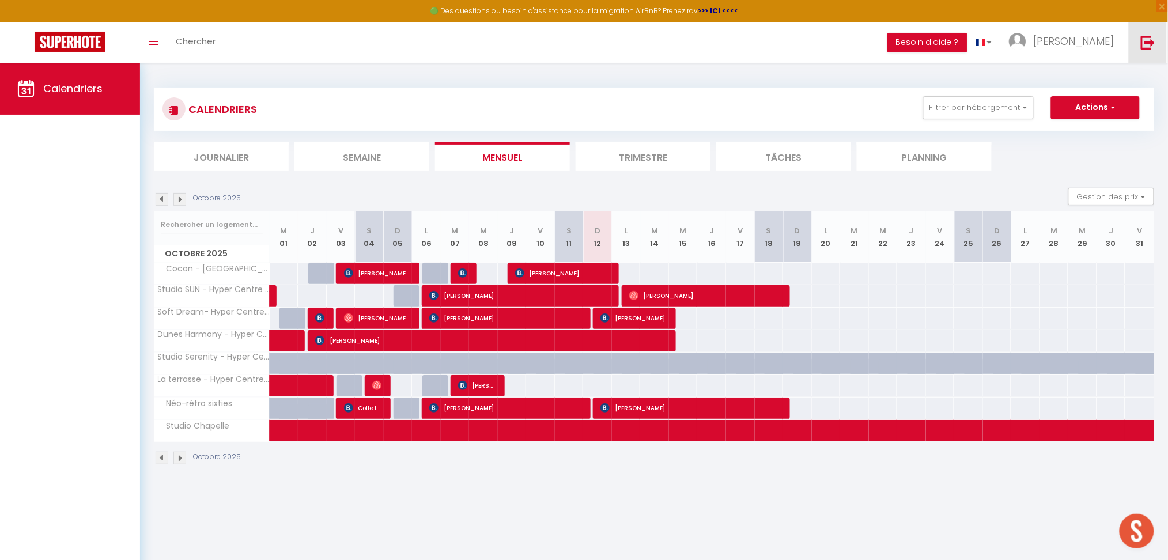
click at [1149, 41] on img at bounding box center [1148, 42] width 14 height 14
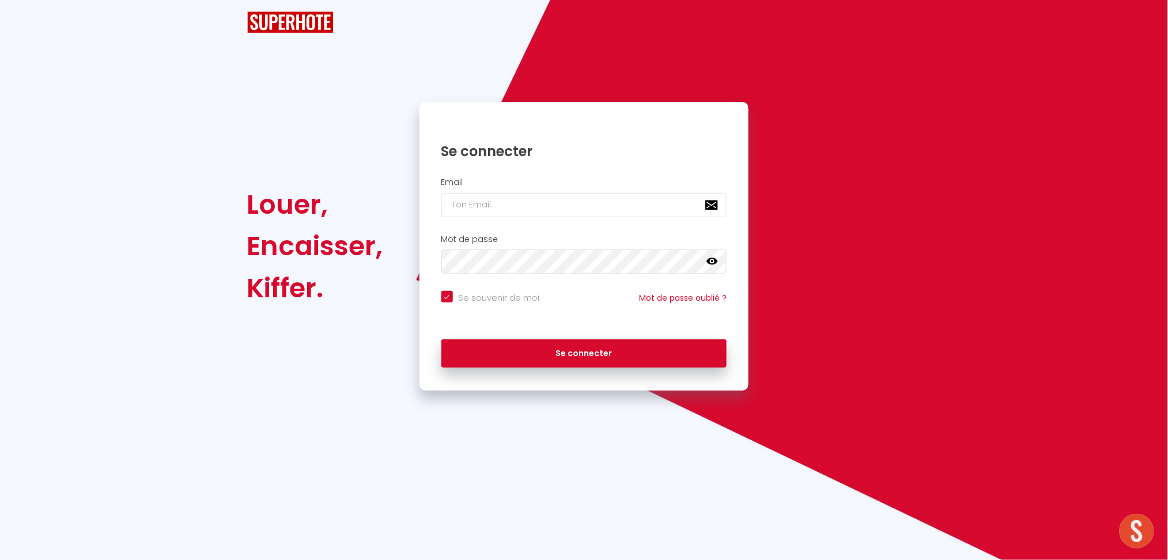
checkbox input "true"
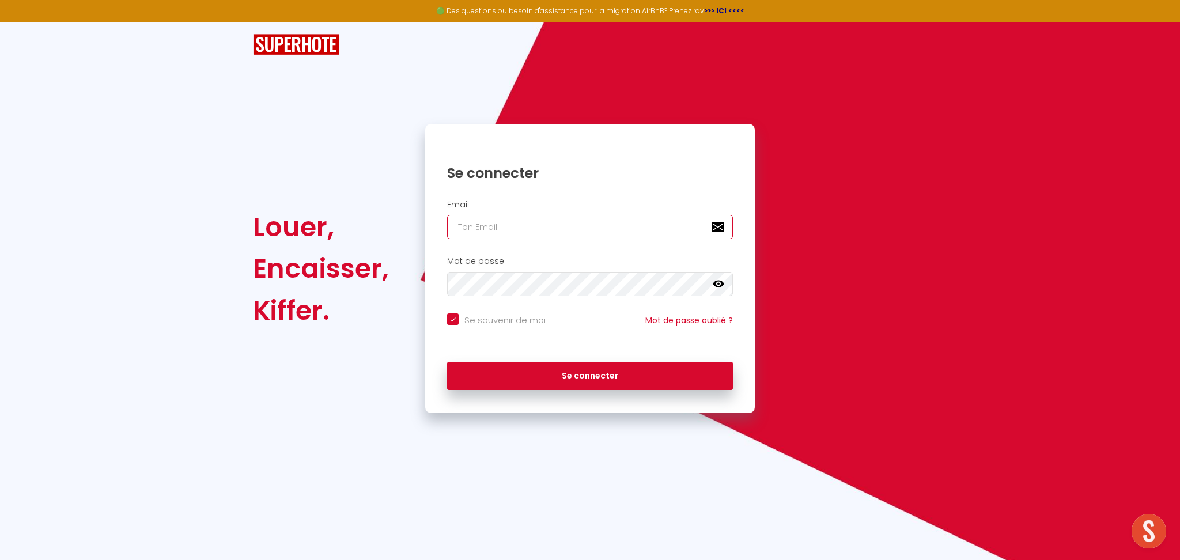
type input "[EMAIL_ADDRESS][DOMAIN_NAME]"
checkbox input "true"
click at [624, 229] on input "[EMAIL_ADDRESS][DOMAIN_NAME]" at bounding box center [590, 227] width 286 height 24
type input "[EMAIL_ADDRESS][DOMAIN_NAME]"
checkbox input "true"
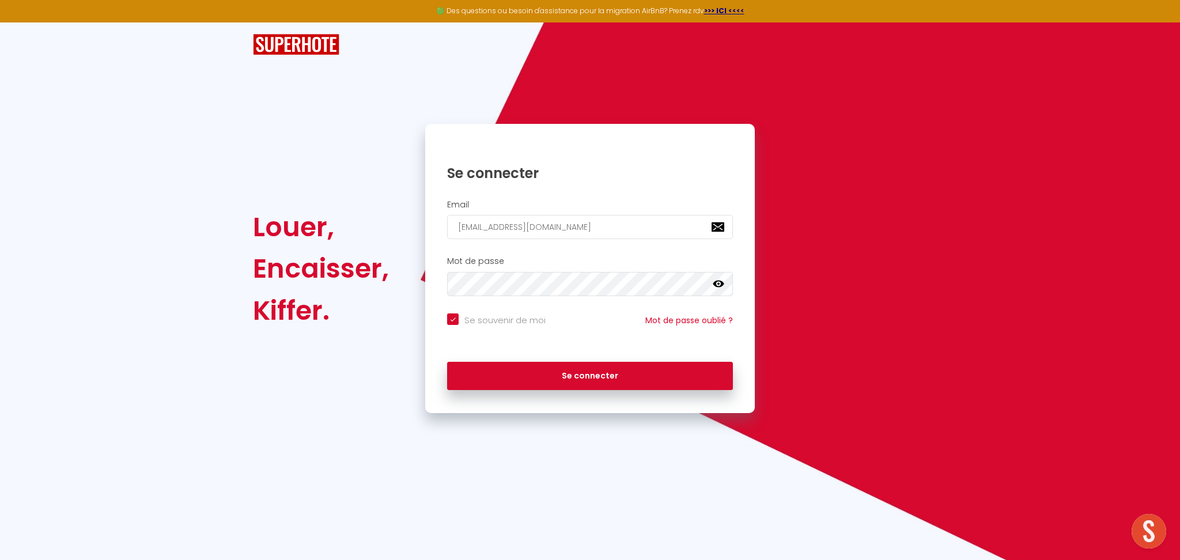
drag, startPoint x: 629, startPoint y: 229, endPoint x: 309, endPoint y: 238, distance: 319.8
click at [309, 238] on div "Louer, Encaisser, [PERSON_NAME]. Se connecter Email [EMAIL_ADDRESS][DOMAIN_NAME…" at bounding box center [589, 268] width 689 height 289
click at [1017, 352] on div "Louer, Encaisser, [PERSON_NAME]. Se connecter Email [EMAIL_ADDRESS][DOMAIN_NAME…" at bounding box center [590, 217] width 1180 height 391
drag, startPoint x: 615, startPoint y: 224, endPoint x: 320, endPoint y: 222, distance: 294.9
click at [320, 222] on div "Louer, Encaisser, [PERSON_NAME]. Se connecter Email [EMAIL_ADDRESS][DOMAIN_NAME…" at bounding box center [589, 268] width 689 height 289
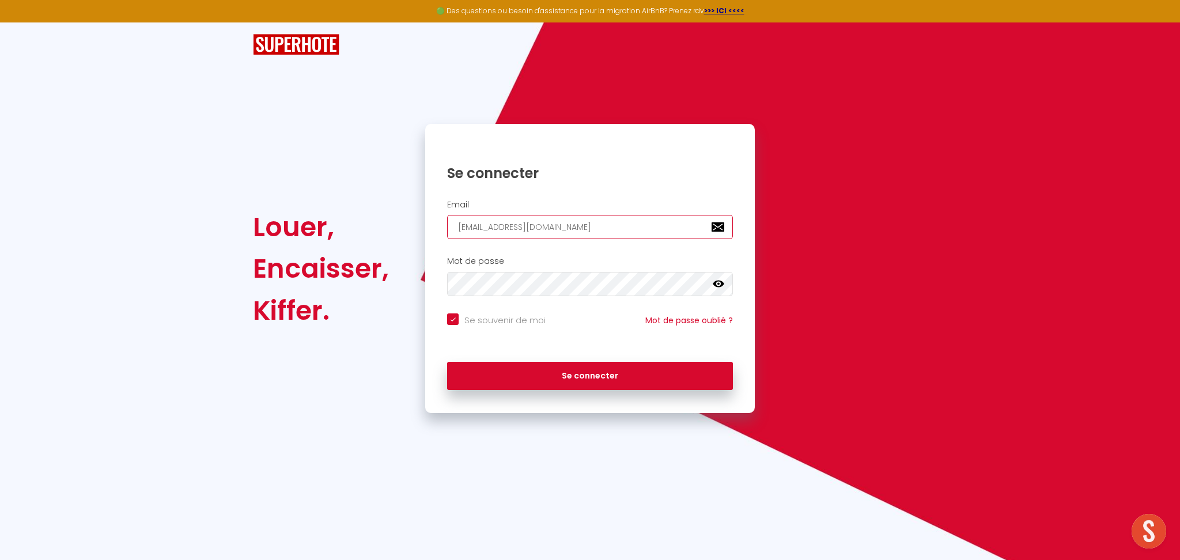
type input "[EMAIL_ADDRESS][DOMAIN_NAME]"
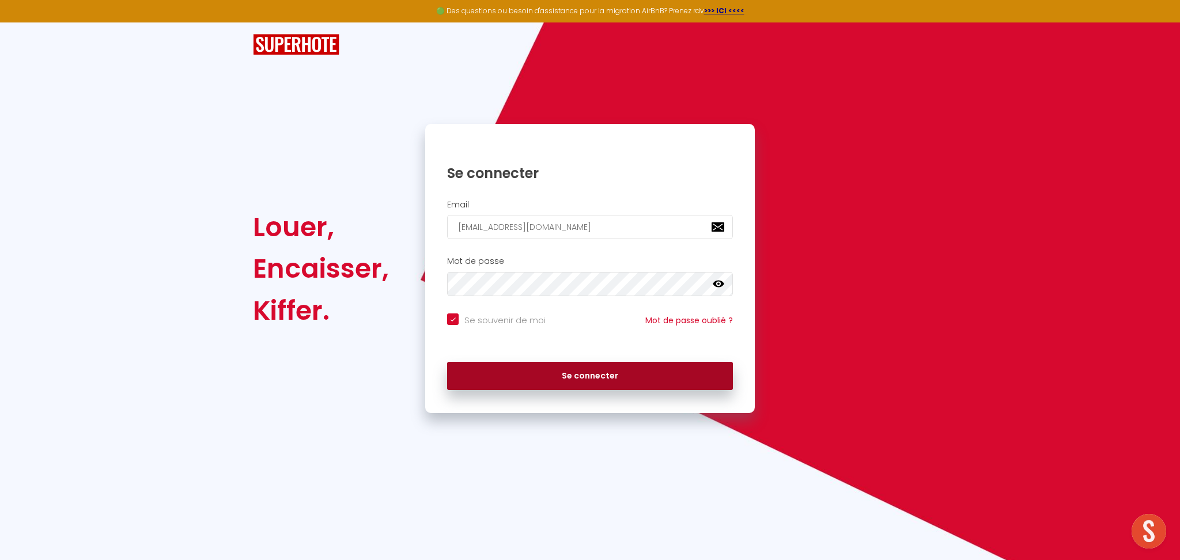
click at [637, 381] on button "Se connecter" at bounding box center [590, 376] width 286 height 29
checkbox input "true"
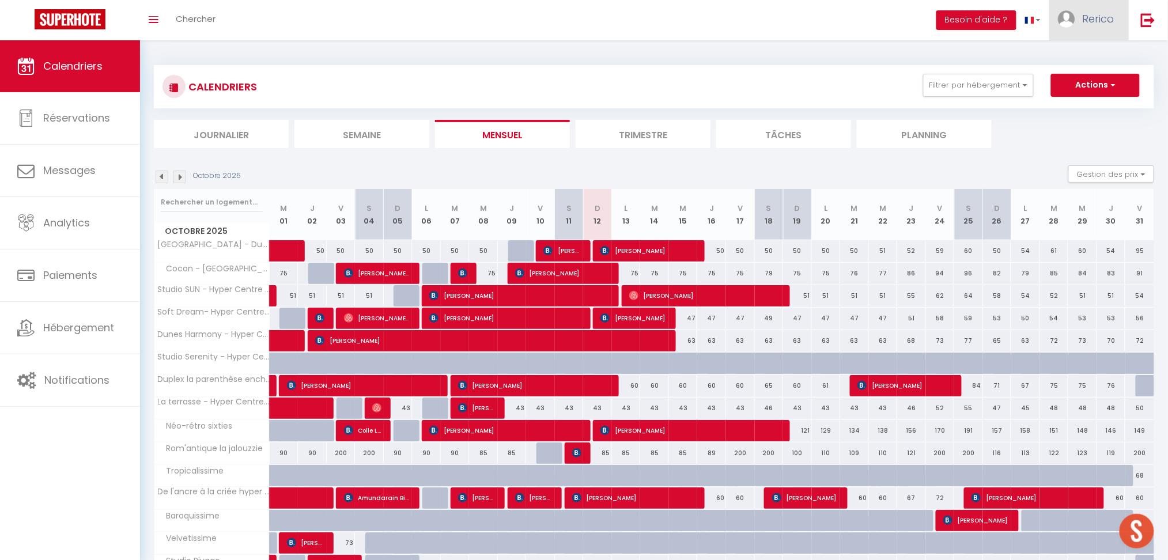
click at [1086, 13] on span "Rerico" at bounding box center [1098, 19] width 32 height 14
click at [1078, 81] on link "Équipe" at bounding box center [1082, 79] width 85 height 20
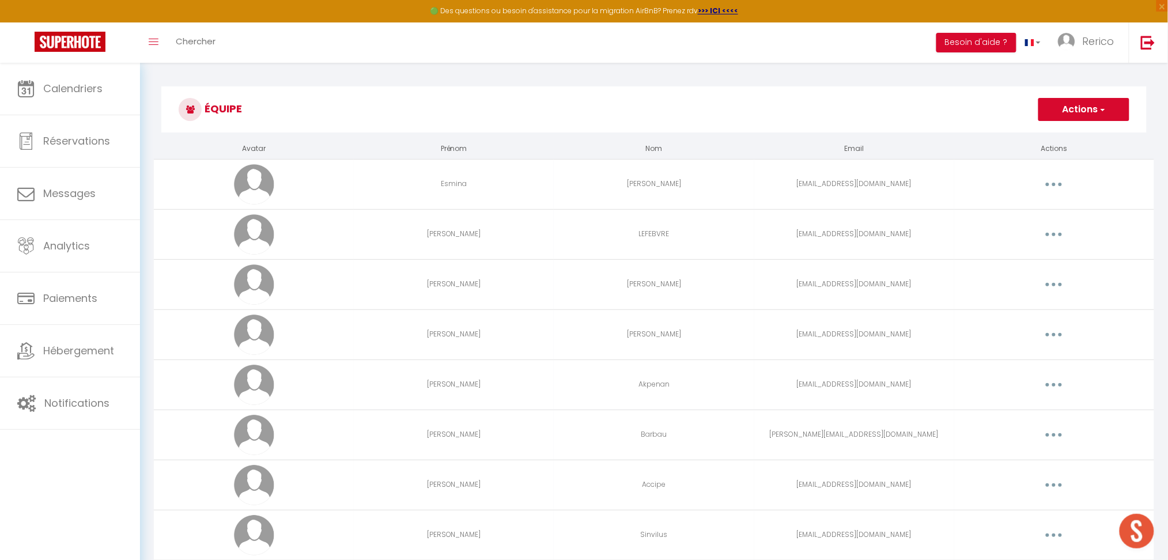
click at [1056, 183] on button "button" at bounding box center [1053, 184] width 32 height 18
click at [994, 213] on link "Editer" at bounding box center [1023, 211] width 85 height 20
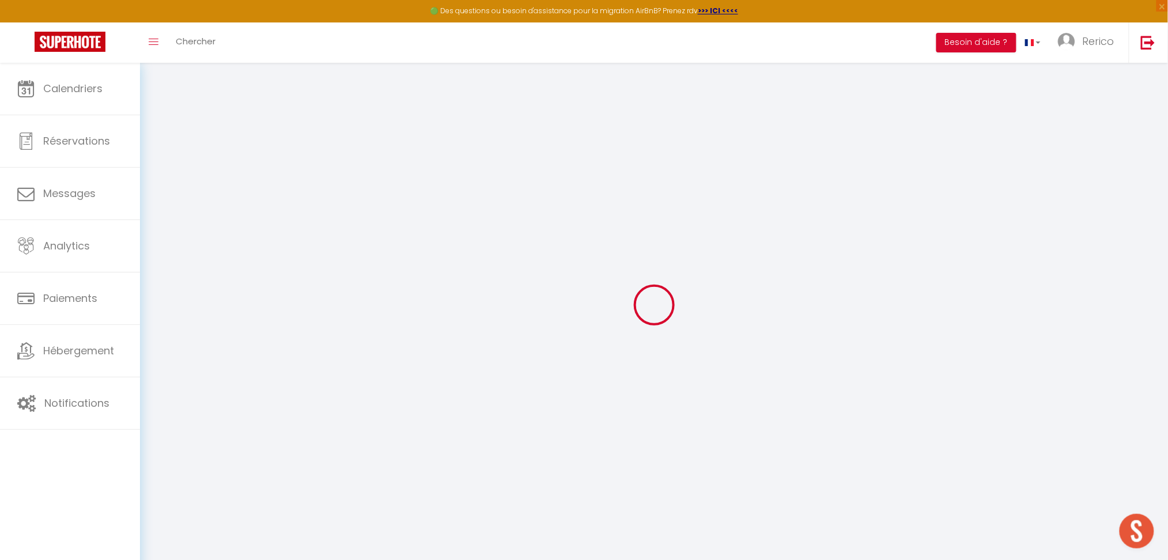
type input "Esmina"
type input "[PERSON_NAME]"
type input "[EMAIL_ADDRESS][DOMAIN_NAME]"
type textarea "[URL][DOMAIN_NAME]"
checkbox input "false"
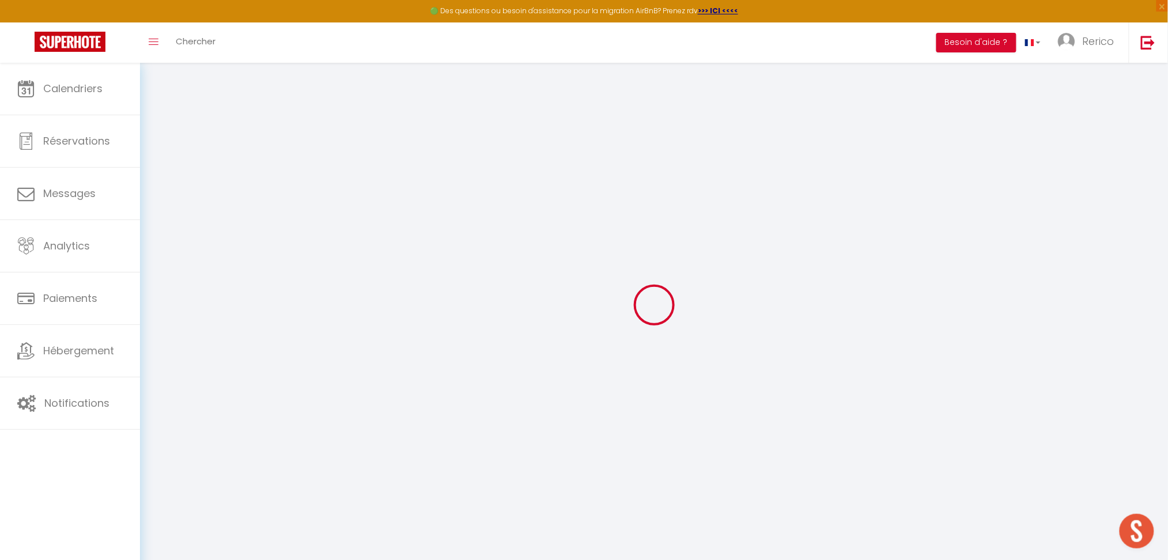
checkbox input "false"
checkbox input "true"
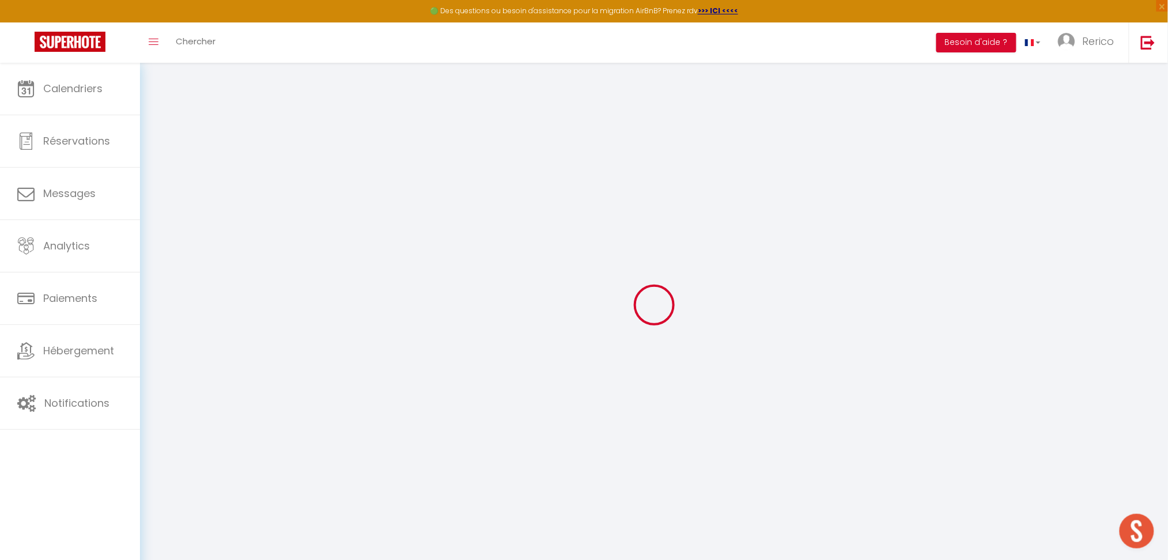
checkbox input "true"
checkbox input "false"
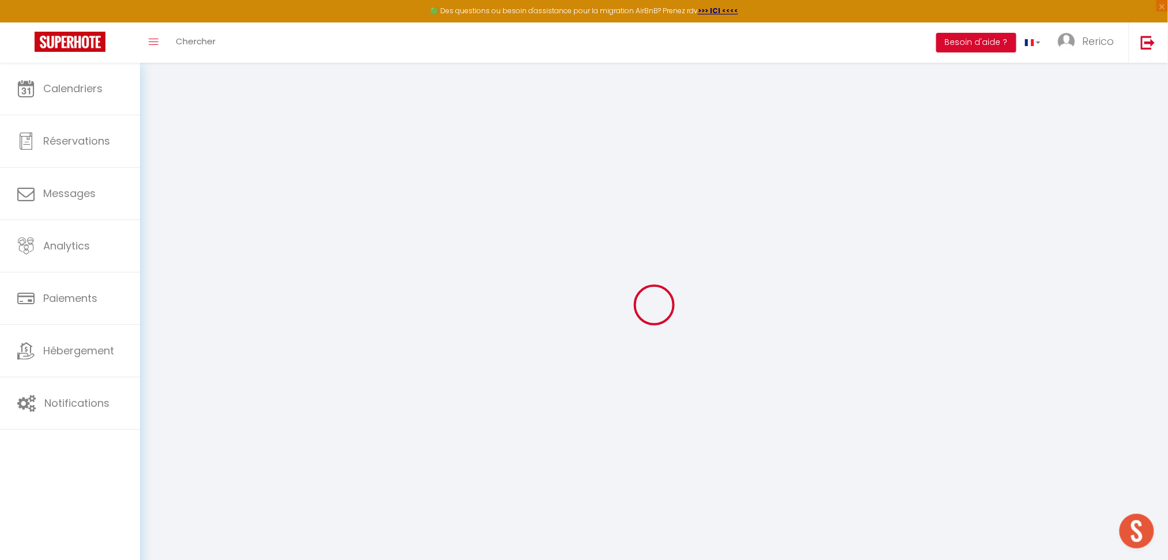
checkbox input "false"
checkbox input "true"
select select
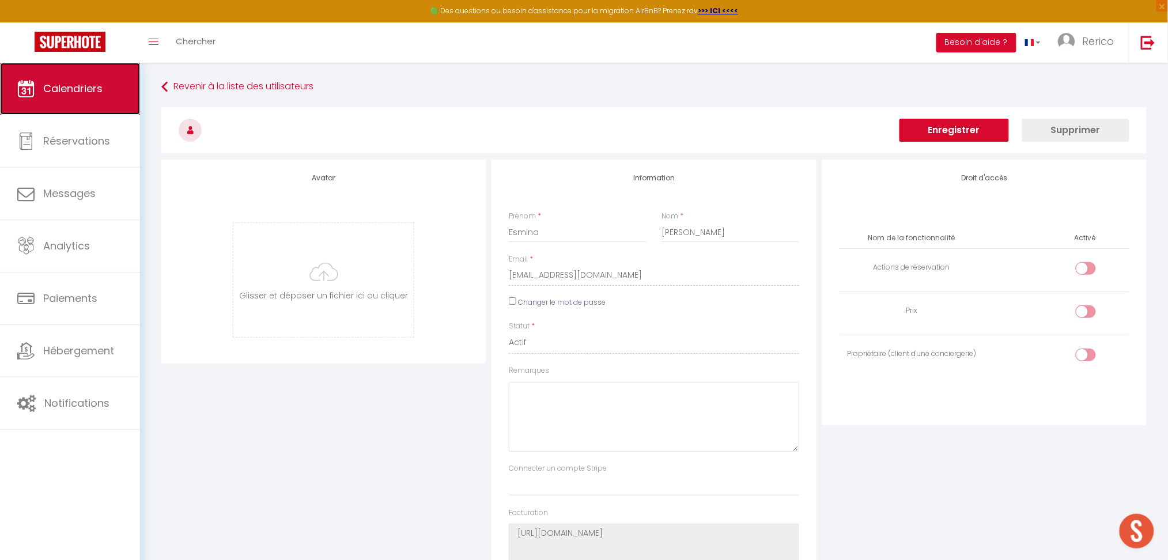
click at [35, 86] on link "Calendriers" at bounding box center [70, 89] width 140 height 52
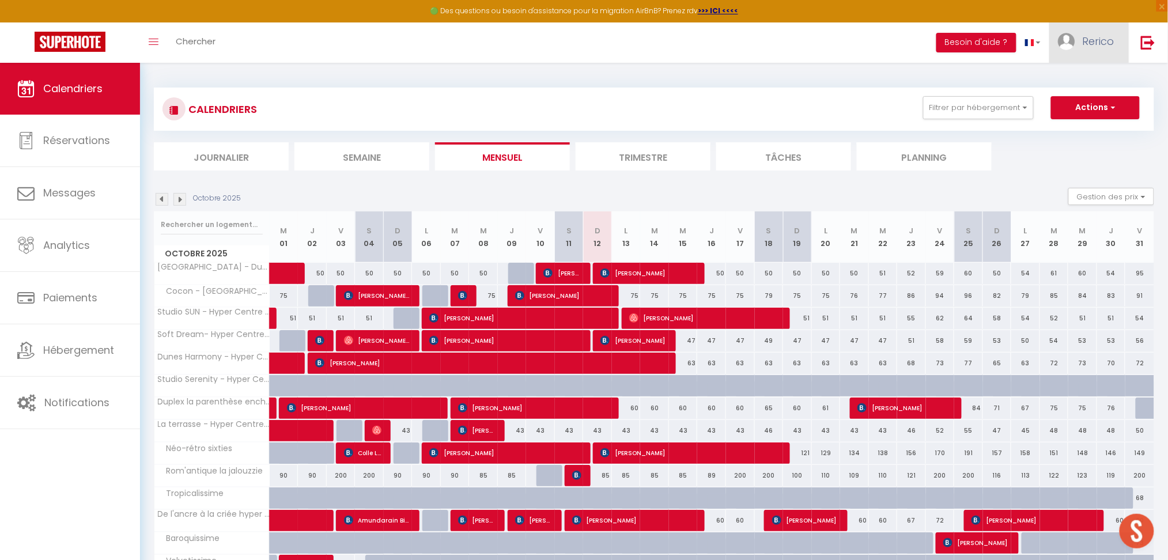
click at [1092, 36] on span "Rerico" at bounding box center [1098, 41] width 32 height 14
click at [1081, 99] on link "Équipe" at bounding box center [1082, 101] width 85 height 20
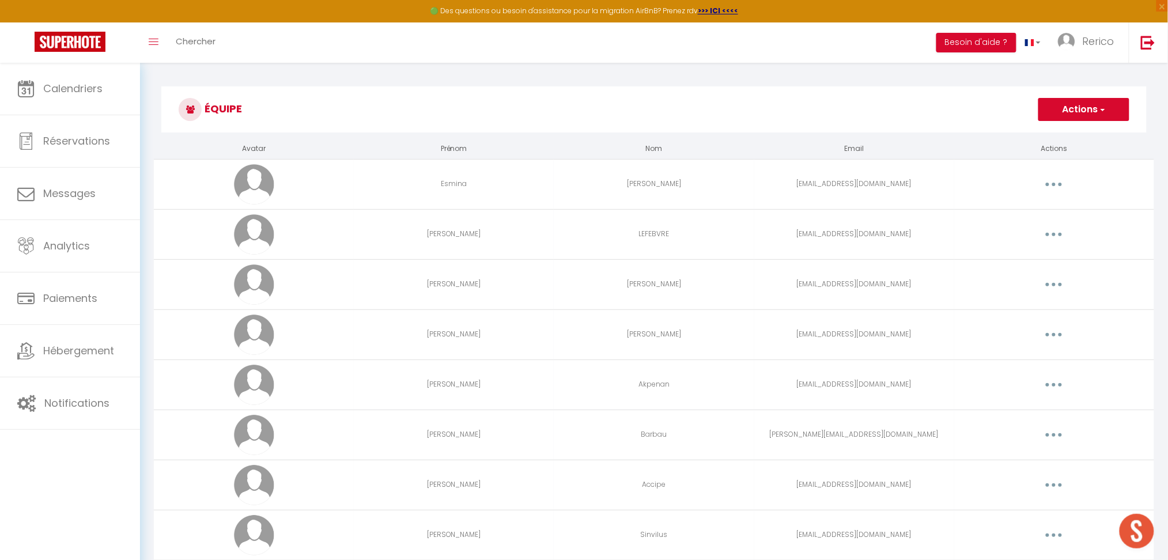
click at [1054, 165] on td "Editer Supprimer" at bounding box center [1054, 184] width 200 height 50
click at [1054, 186] on button "button" at bounding box center [1053, 184] width 32 height 18
click at [1001, 209] on link "Editer" at bounding box center [1023, 211] width 85 height 20
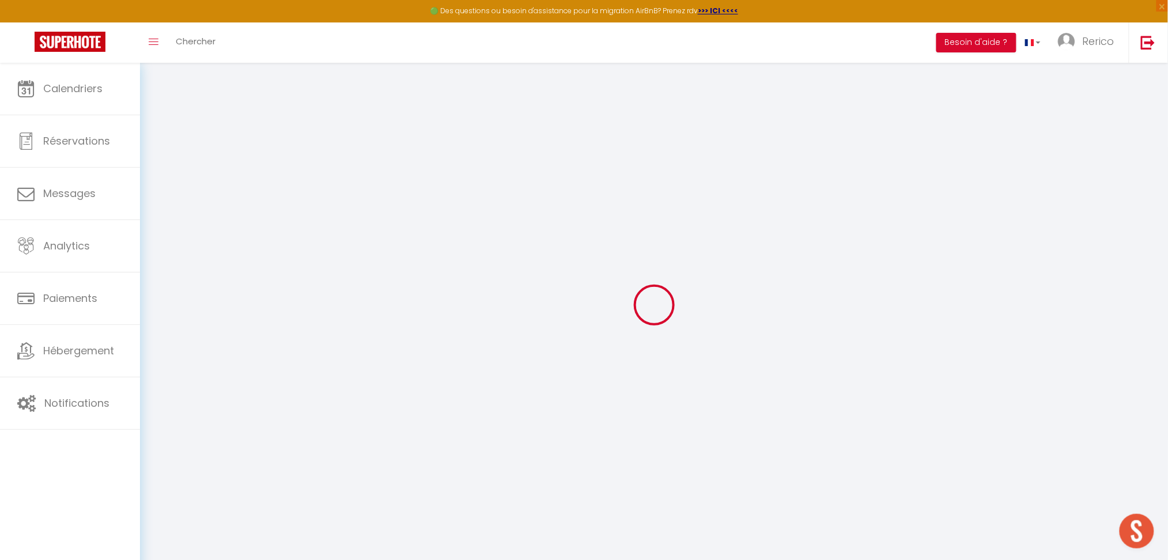
type input "Esmina"
type input "[PERSON_NAME]"
type input "[EMAIL_ADDRESS][DOMAIN_NAME]"
type textarea "[URL][DOMAIN_NAME]"
checkbox input "false"
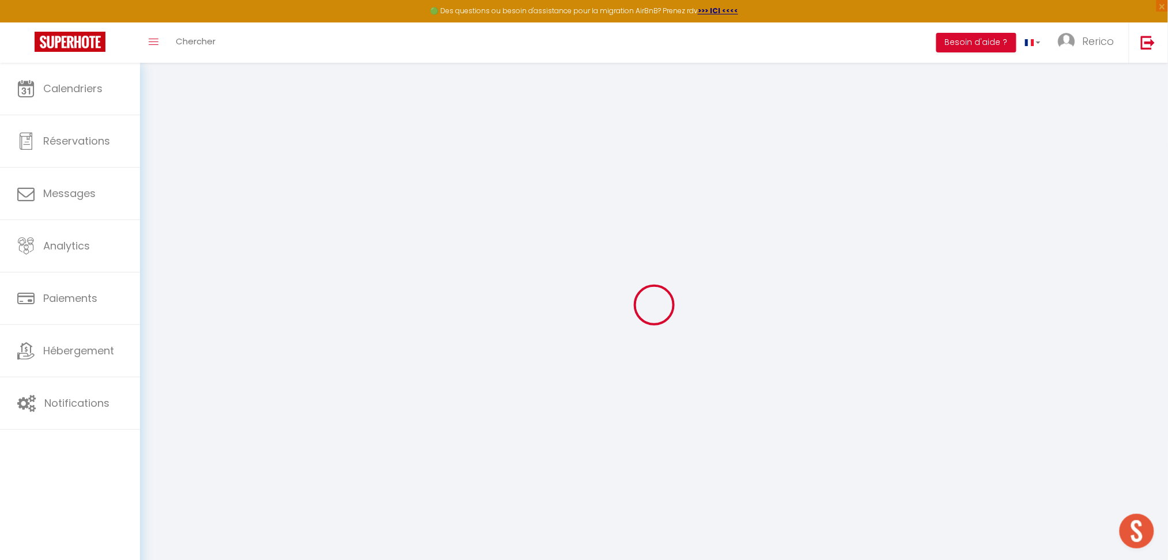
checkbox input "false"
checkbox input "true"
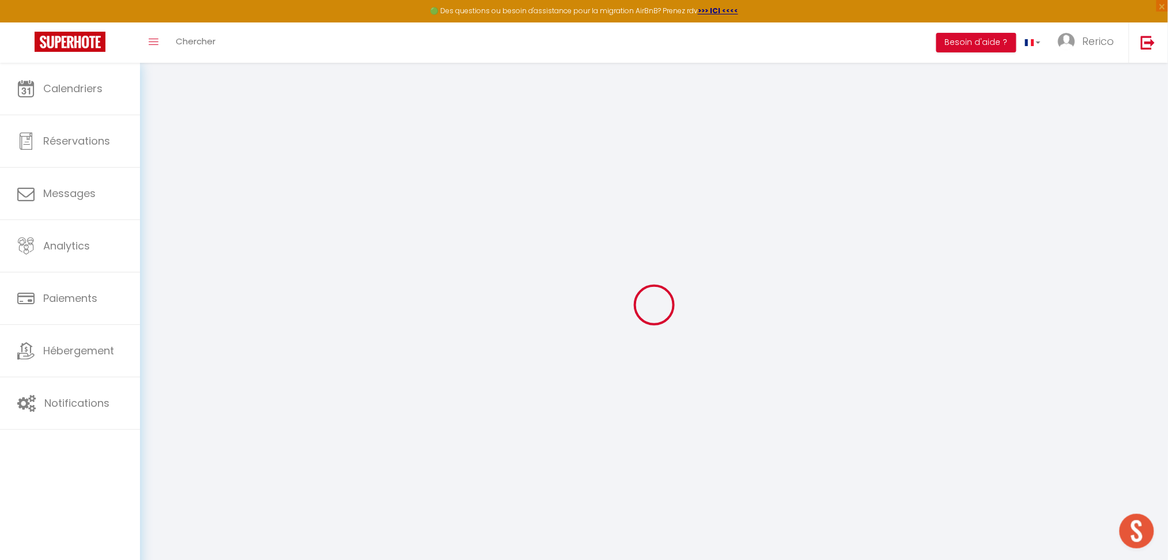
checkbox input "true"
checkbox input "false"
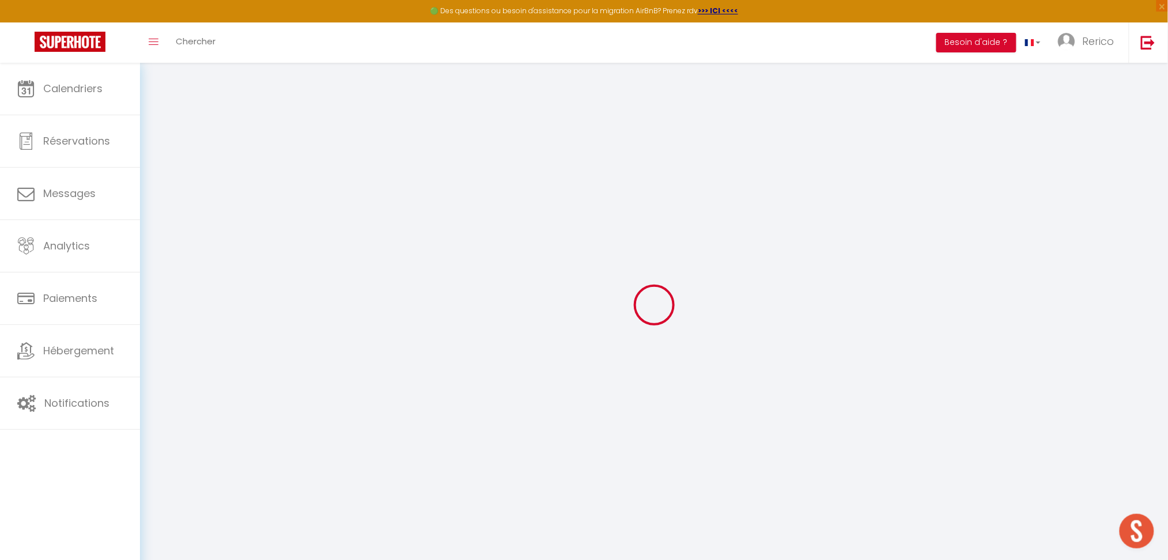
checkbox input "false"
checkbox input "true"
select select
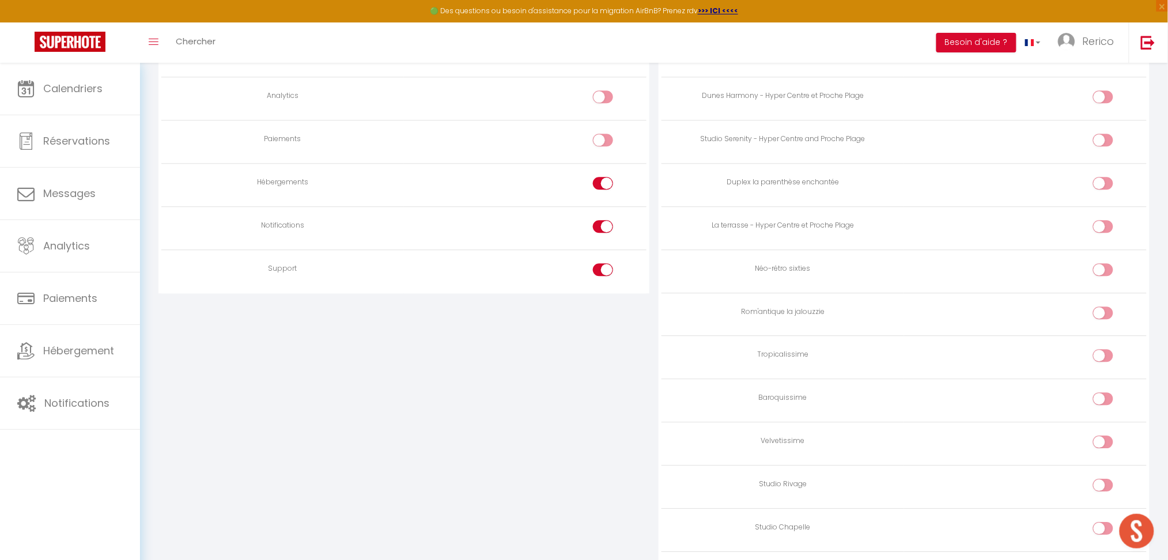
scroll to position [963, 0]
click at [607, 177] on input "checkbox" at bounding box center [613, 181] width 20 height 17
checkbox input "false"
click at [600, 224] on div at bounding box center [603, 222] width 20 height 13
click at [603, 224] on input "checkbox" at bounding box center [613, 224] width 20 height 17
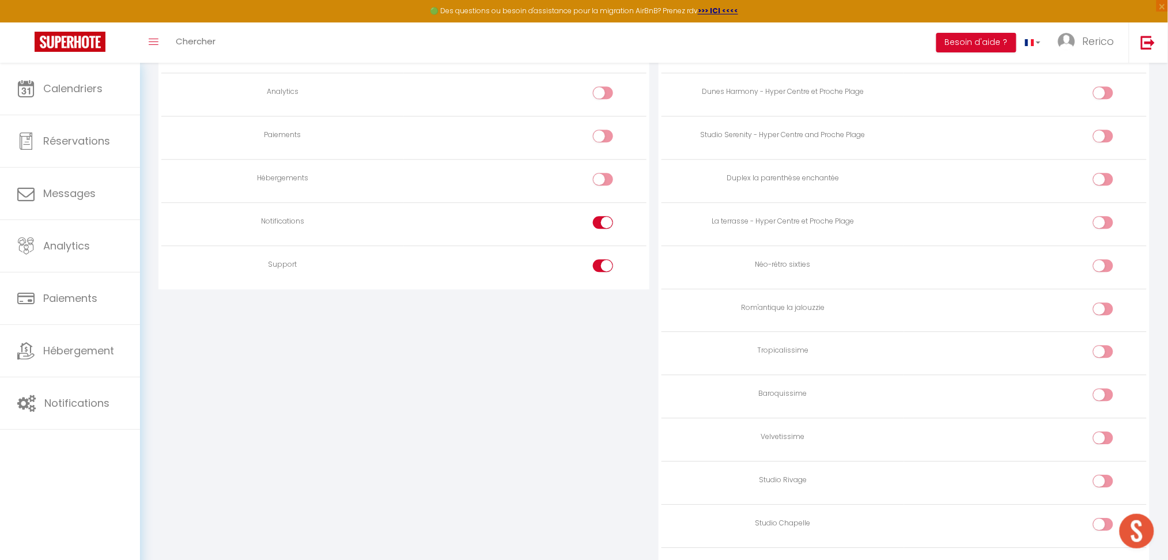
checkbox input "false"
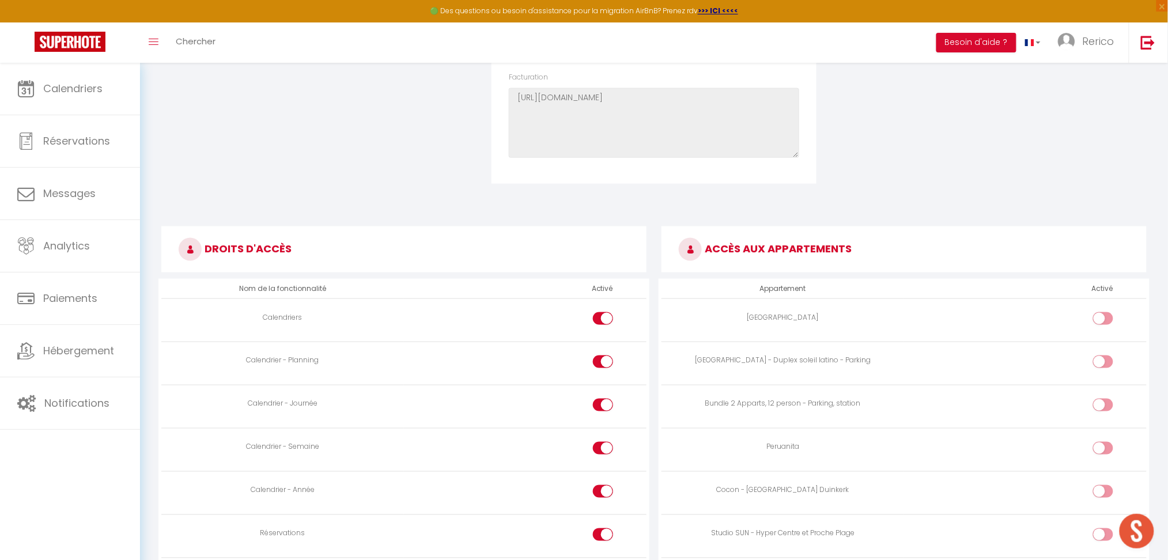
scroll to position [0, 0]
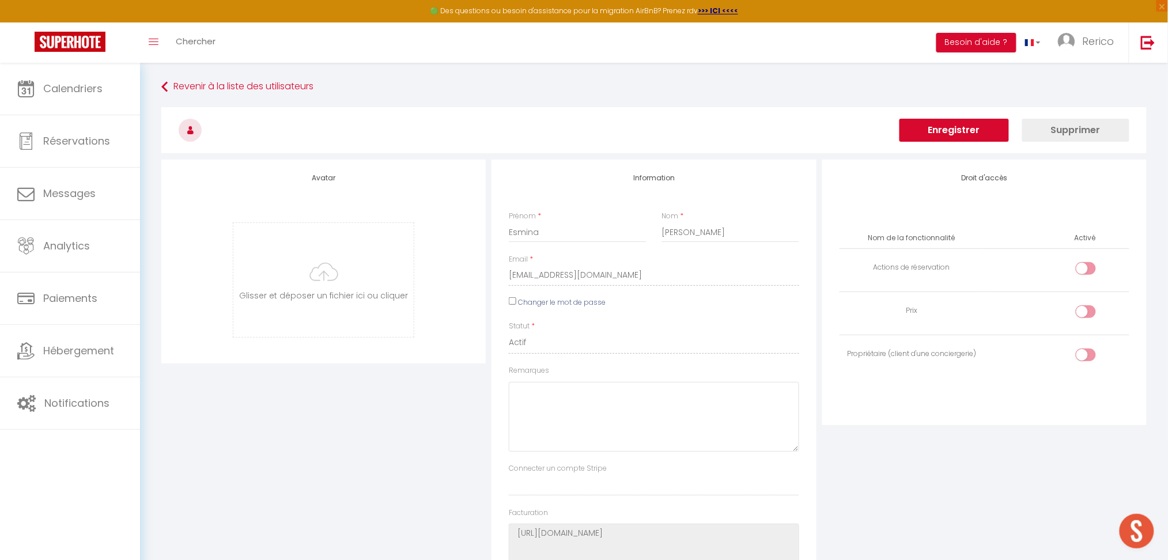
click at [950, 126] on button "Enregistrer" at bounding box center [953, 130] width 109 height 23
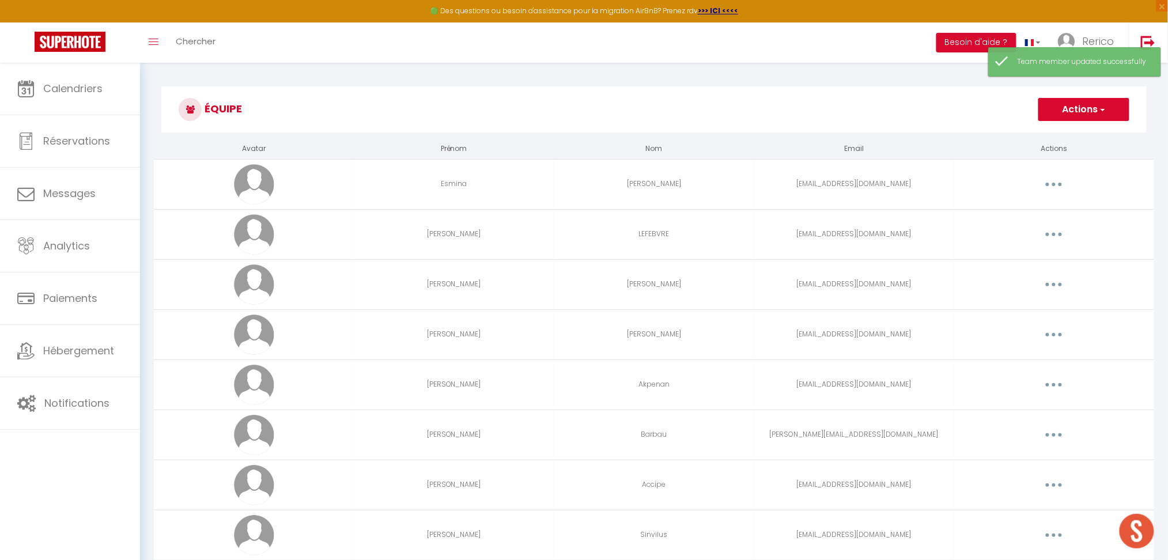
click at [1079, 118] on button "Actions" at bounding box center [1083, 109] width 91 height 23
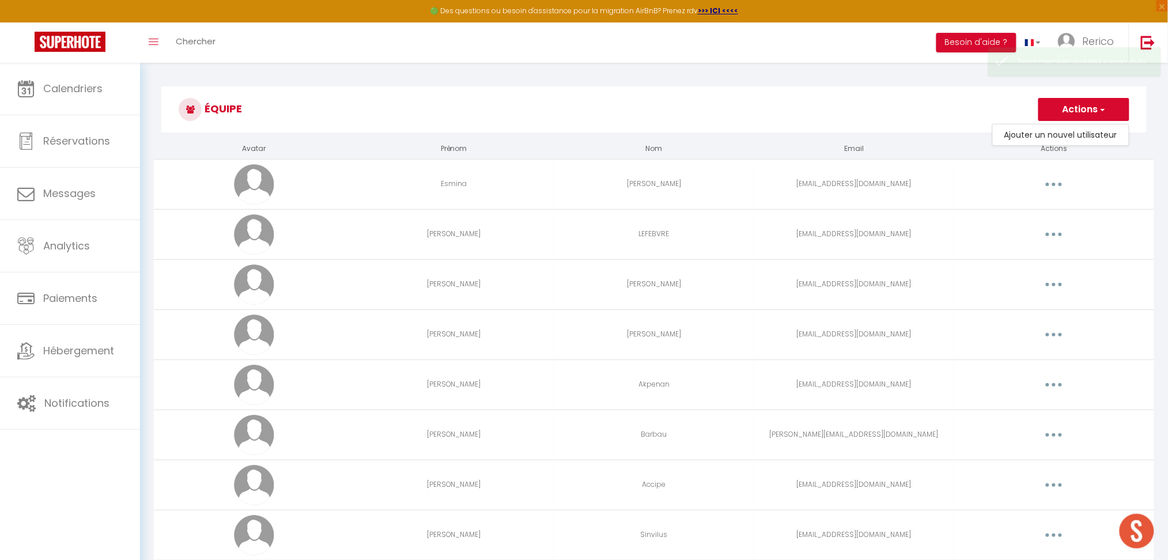
click at [873, 110] on h3 "Équipe" at bounding box center [653, 109] width 985 height 46
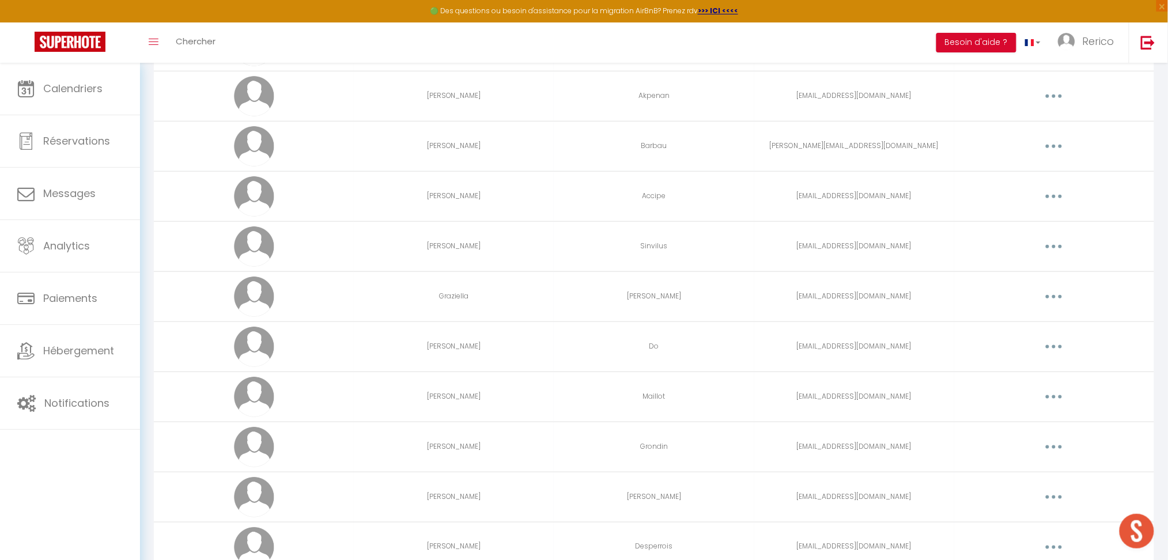
scroll to position [298, 0]
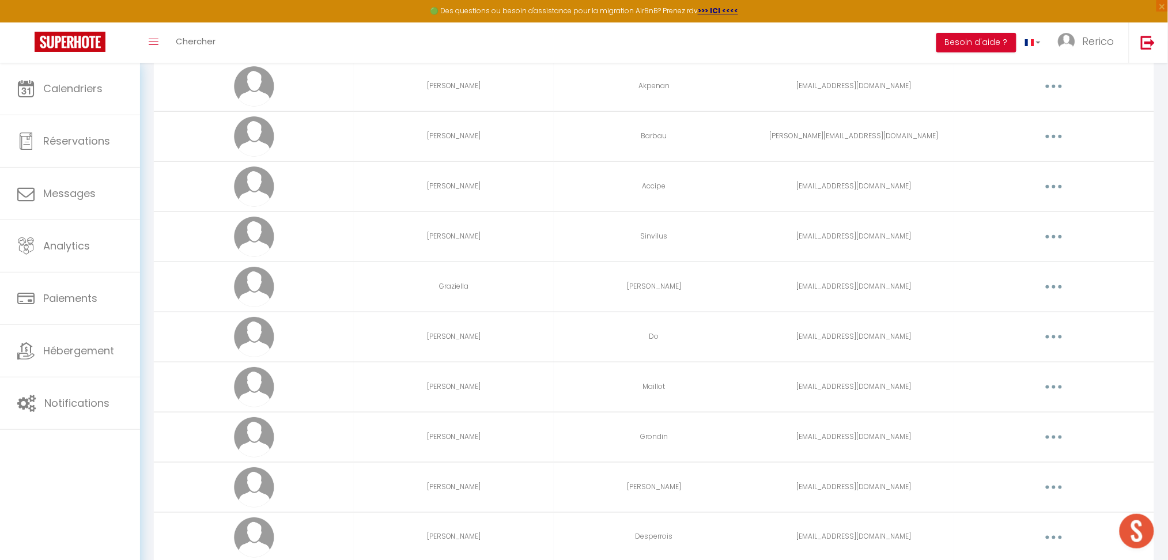
click at [1054, 133] on button "button" at bounding box center [1053, 136] width 32 height 18
click at [1003, 159] on link "Editer" at bounding box center [1023, 163] width 85 height 20
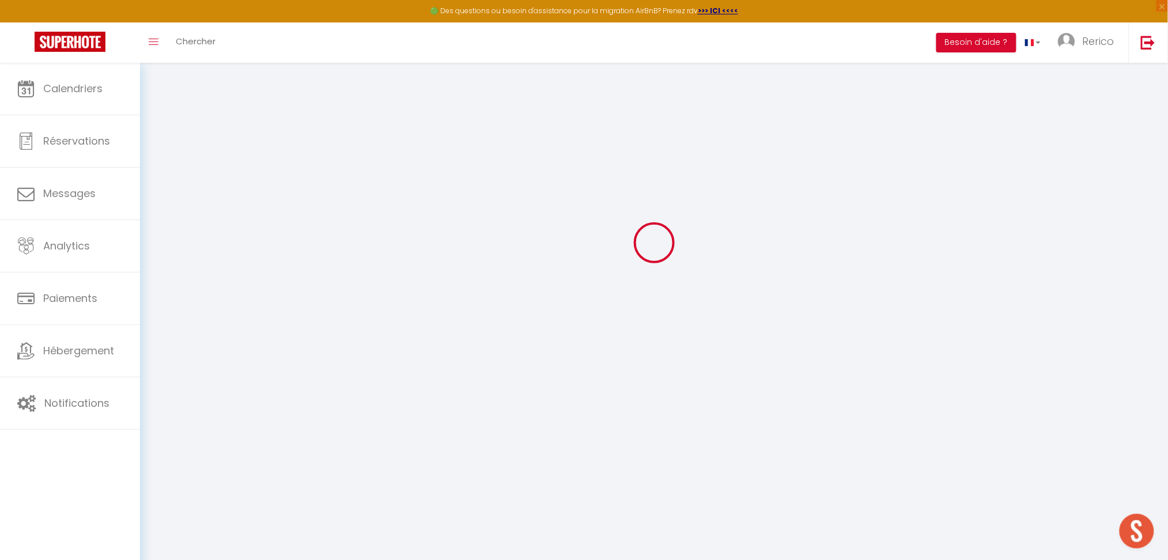
type input "[PERSON_NAME]"
type input "Barbau"
type input "[PERSON_NAME][EMAIL_ADDRESS][DOMAIN_NAME]"
type textarea "[URL][DOMAIN_NAME]"
checkbox input "false"
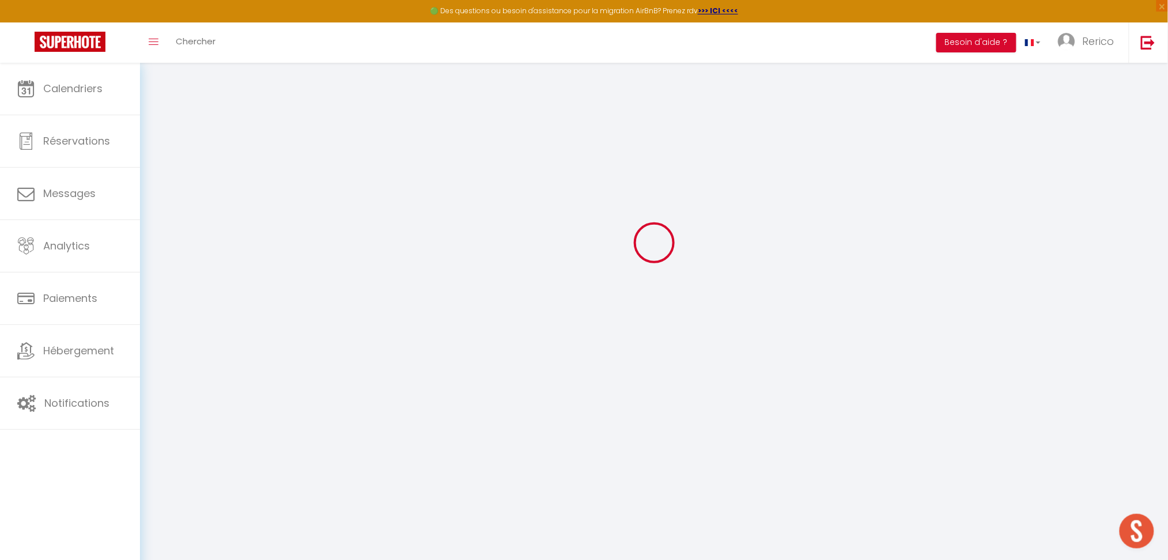
checkbox input "false"
checkbox input "true"
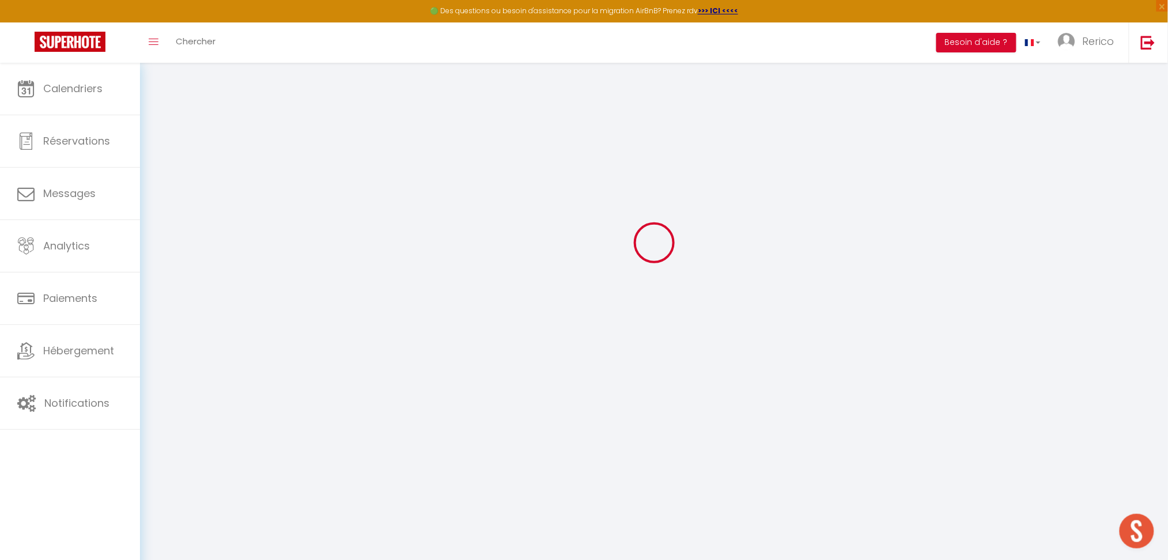
checkbox input "true"
checkbox input "false"
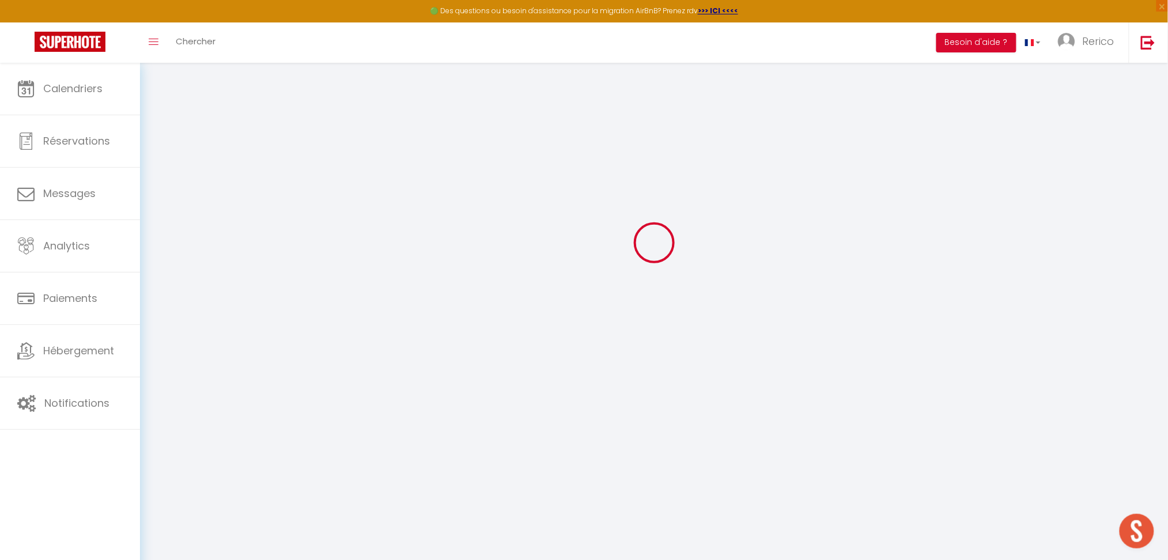
checkbox input "false"
checkbox input "true"
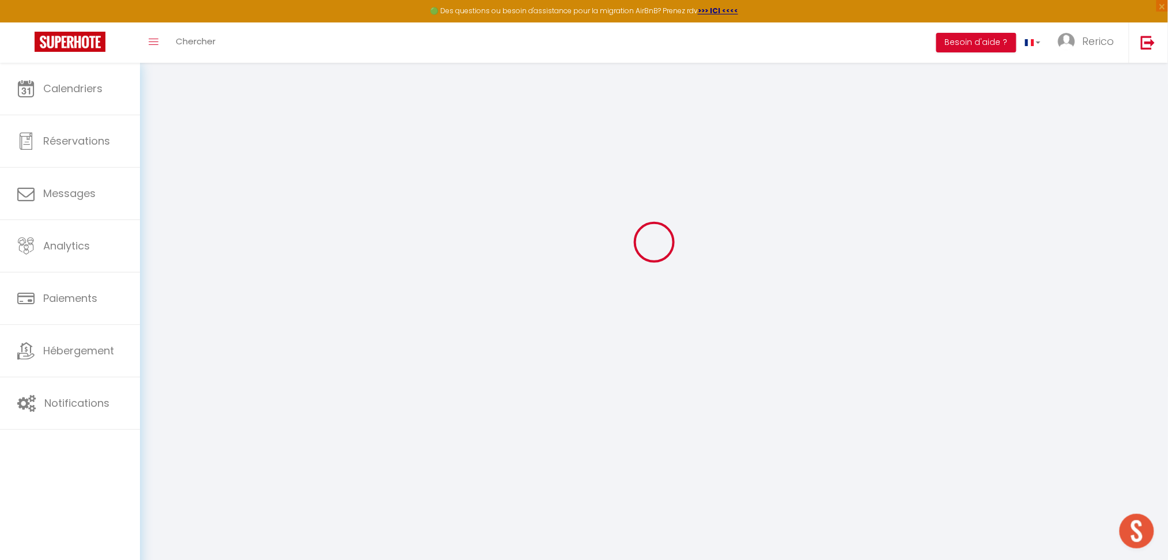
select select
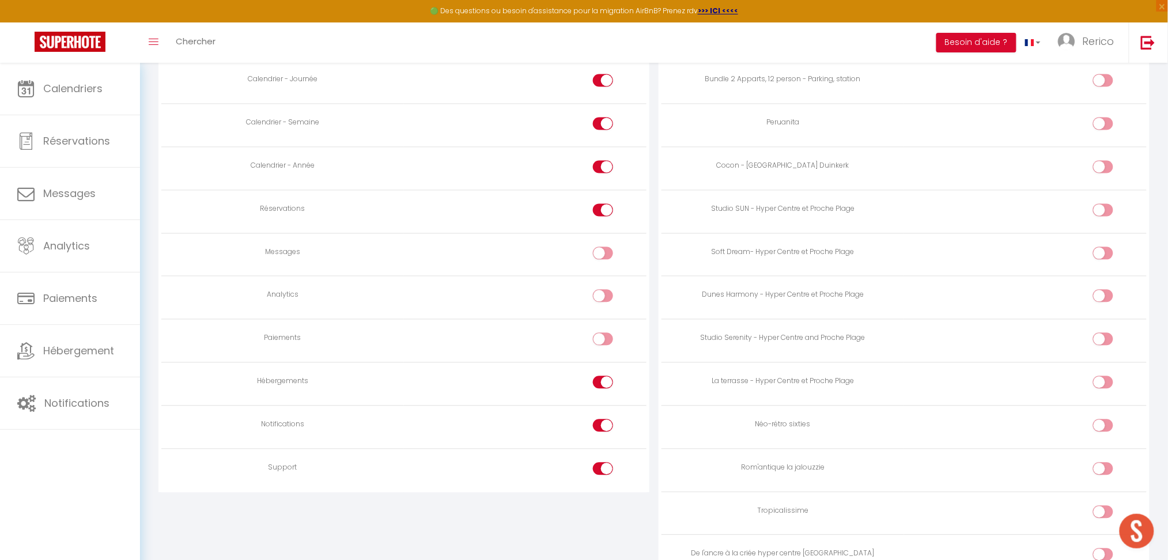
scroll to position [762, 0]
click at [596, 388] on label at bounding box center [603, 382] width 20 height 17
click at [603, 388] on input "checkbox" at bounding box center [613, 382] width 20 height 17
checkbox input "false"
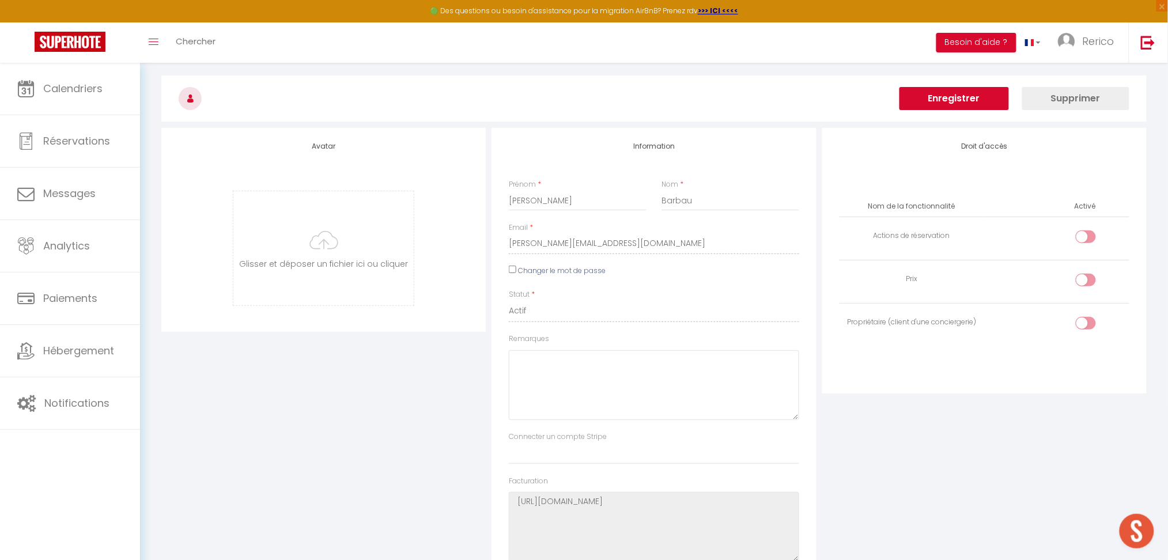
scroll to position [20, 0]
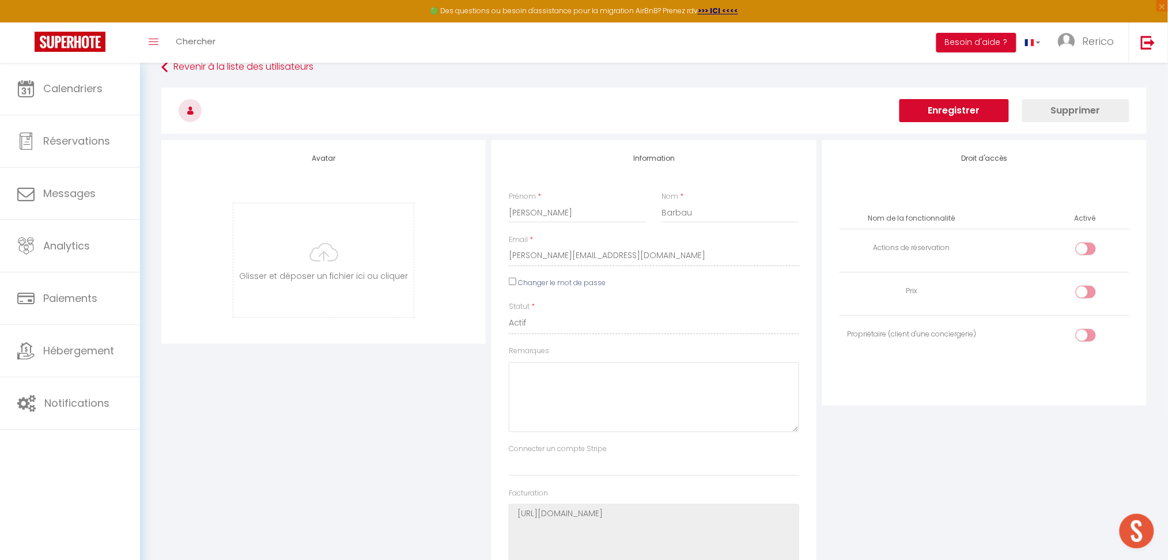
click at [949, 115] on button "Enregistrer" at bounding box center [953, 110] width 109 height 23
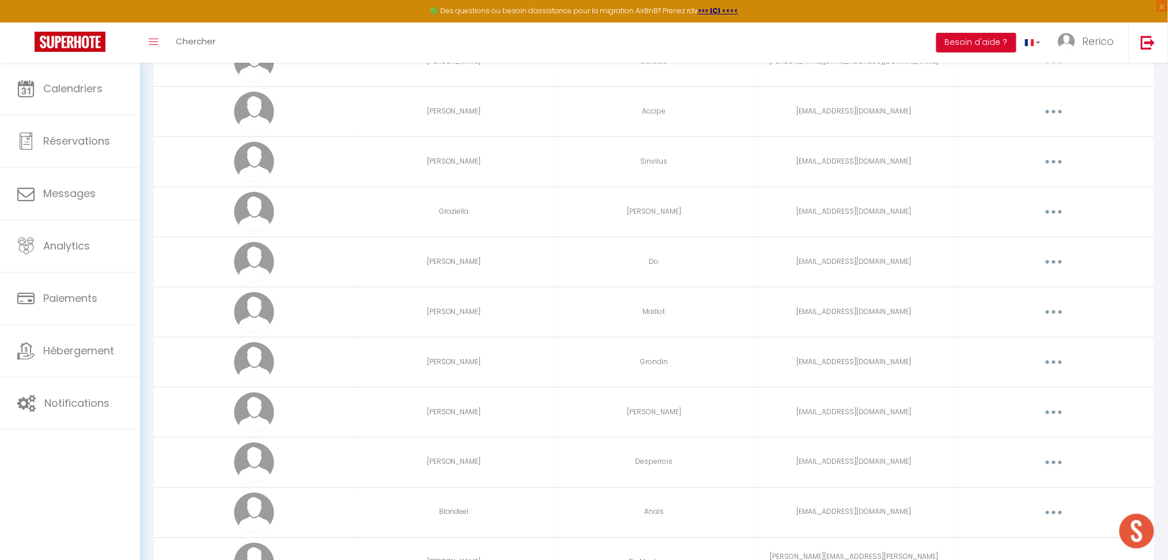
scroll to position [380, 0]
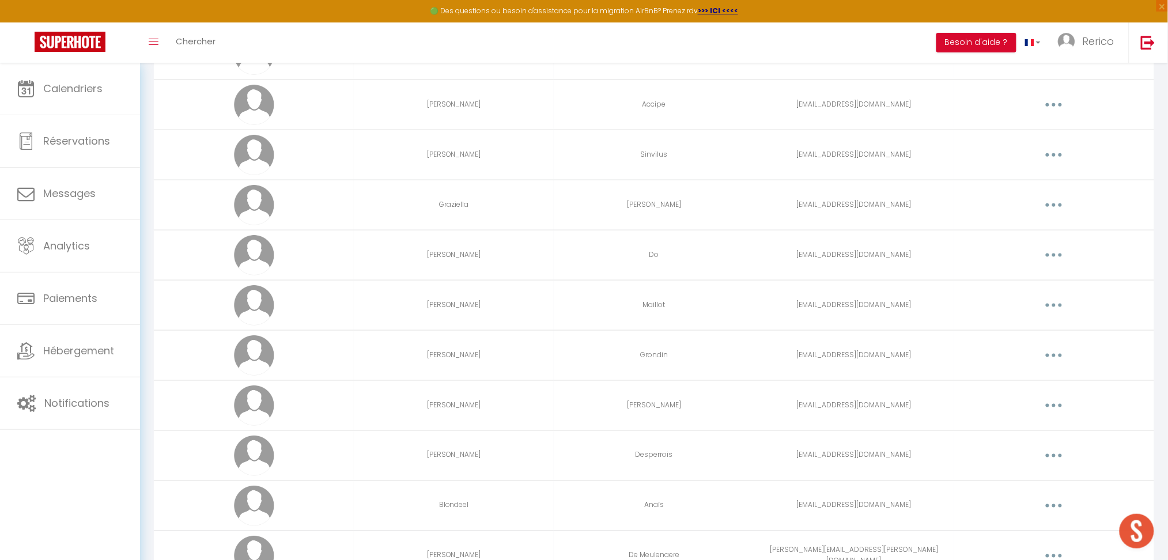
click at [1051, 257] on button "button" at bounding box center [1053, 255] width 32 height 18
click at [988, 279] on link "Editer" at bounding box center [1023, 282] width 85 height 20
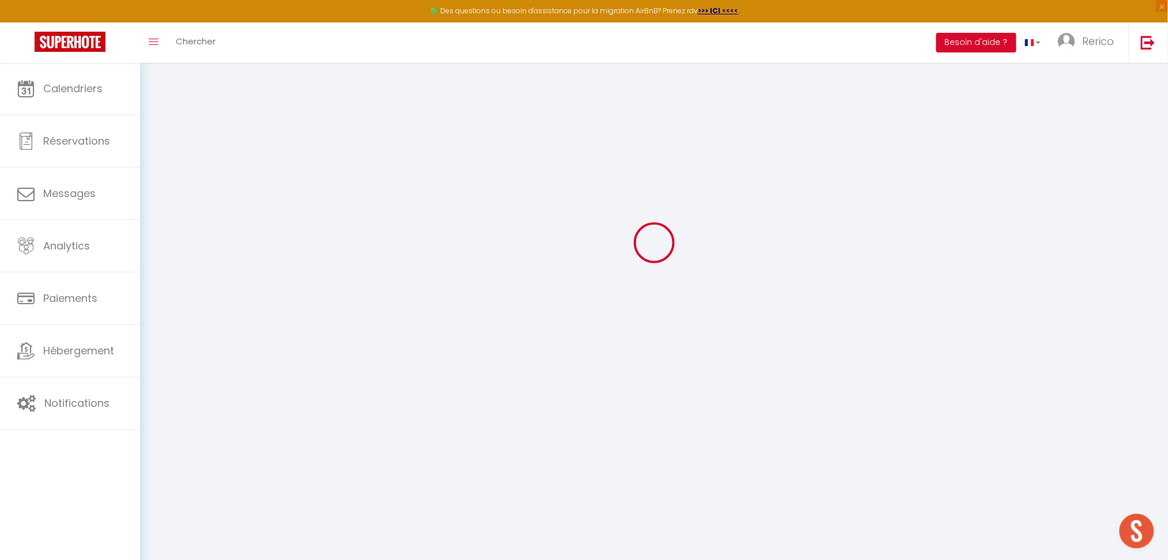
type input "[PERSON_NAME]"
type input "Do"
type input "[EMAIL_ADDRESS][DOMAIN_NAME]"
type textarea "[URL][DOMAIN_NAME]"
checkbox input "false"
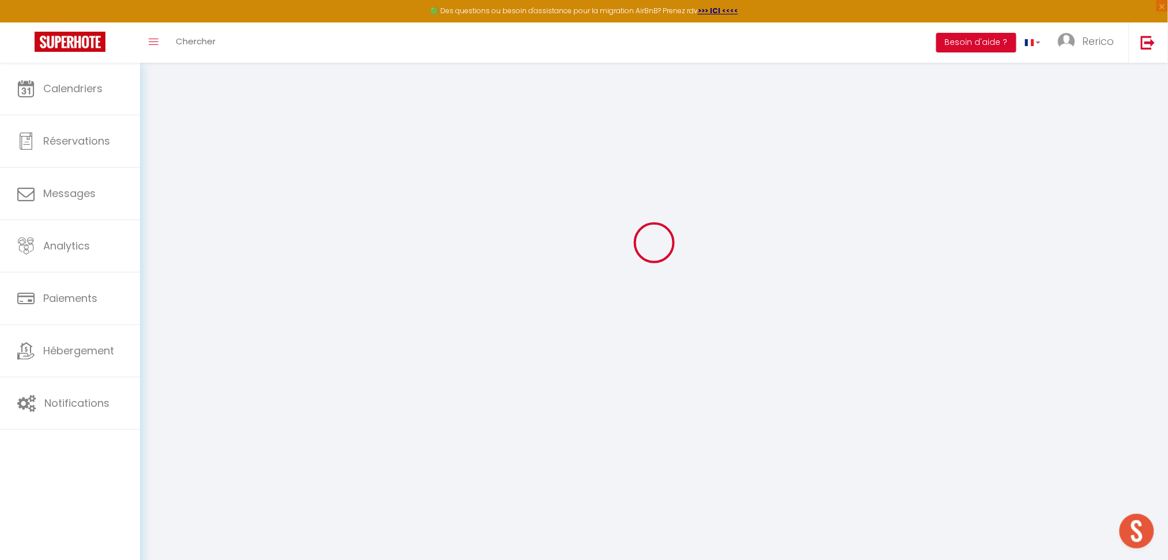
checkbox input "false"
checkbox input "true"
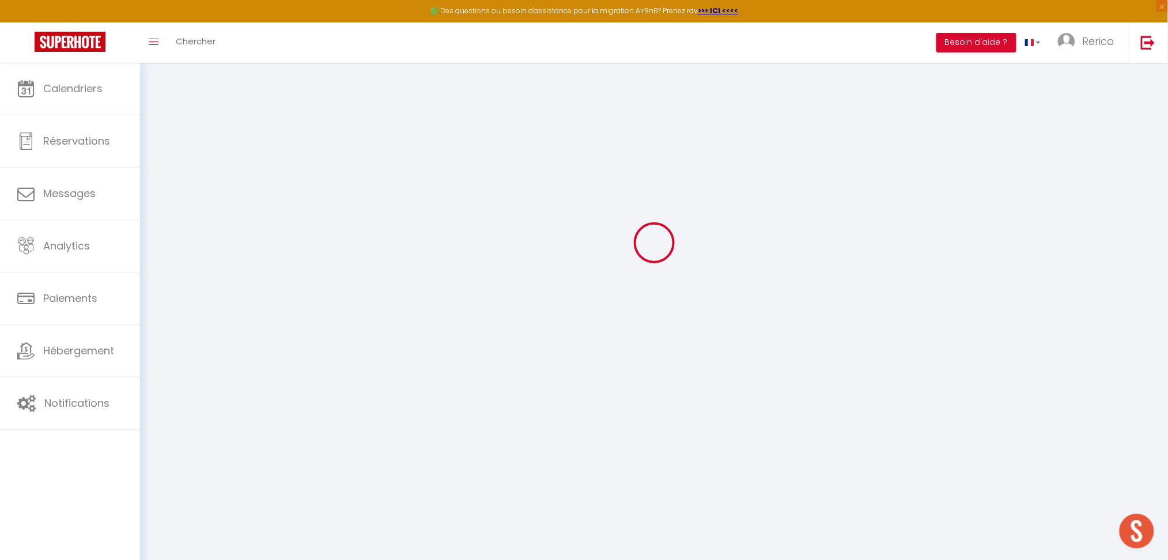
checkbox input "true"
checkbox input "false"
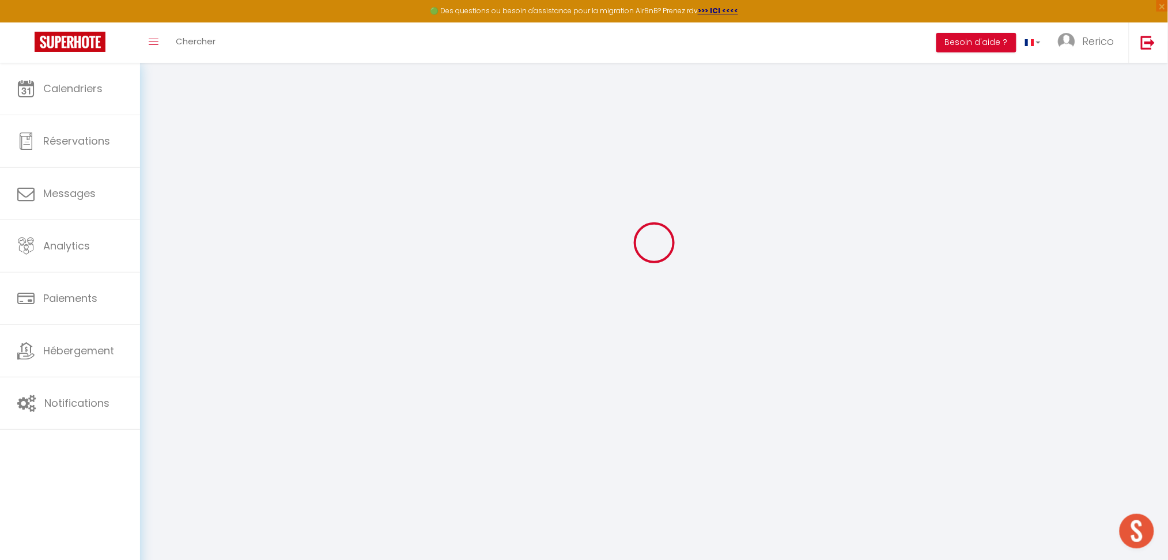
checkbox input "false"
checkbox input "true"
select select
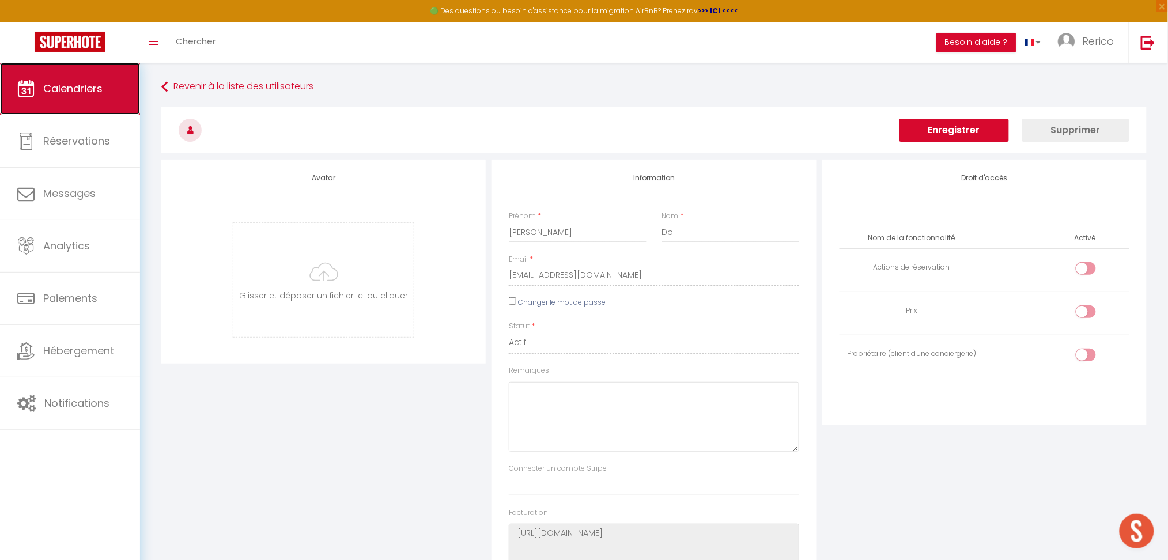
click at [37, 103] on link "Calendriers" at bounding box center [70, 89] width 140 height 52
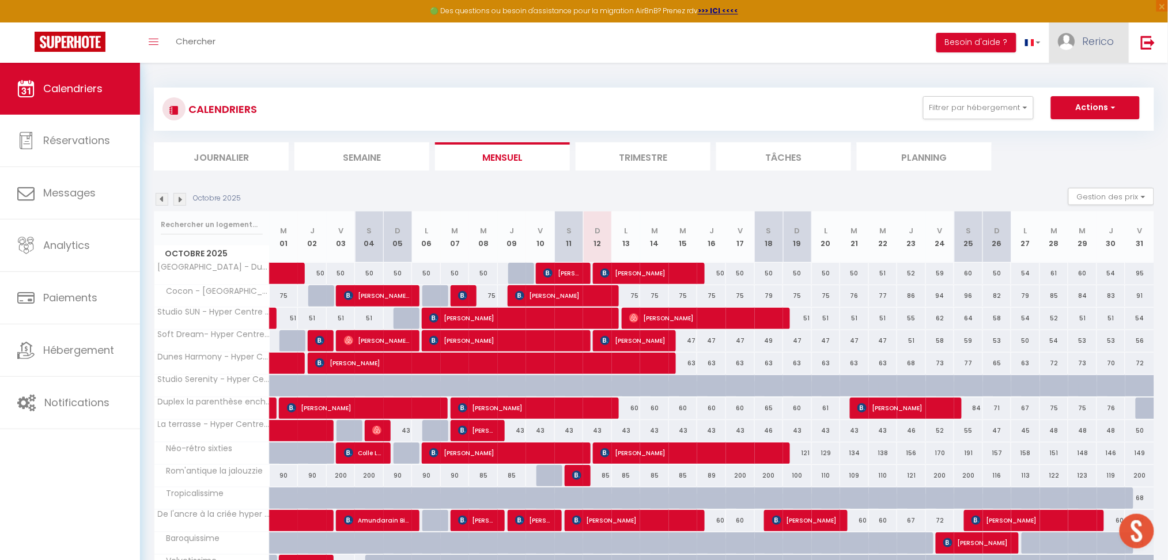
click at [1090, 45] on span "Rerico" at bounding box center [1098, 41] width 32 height 14
click at [1079, 100] on link "Équipe" at bounding box center [1082, 101] width 85 height 20
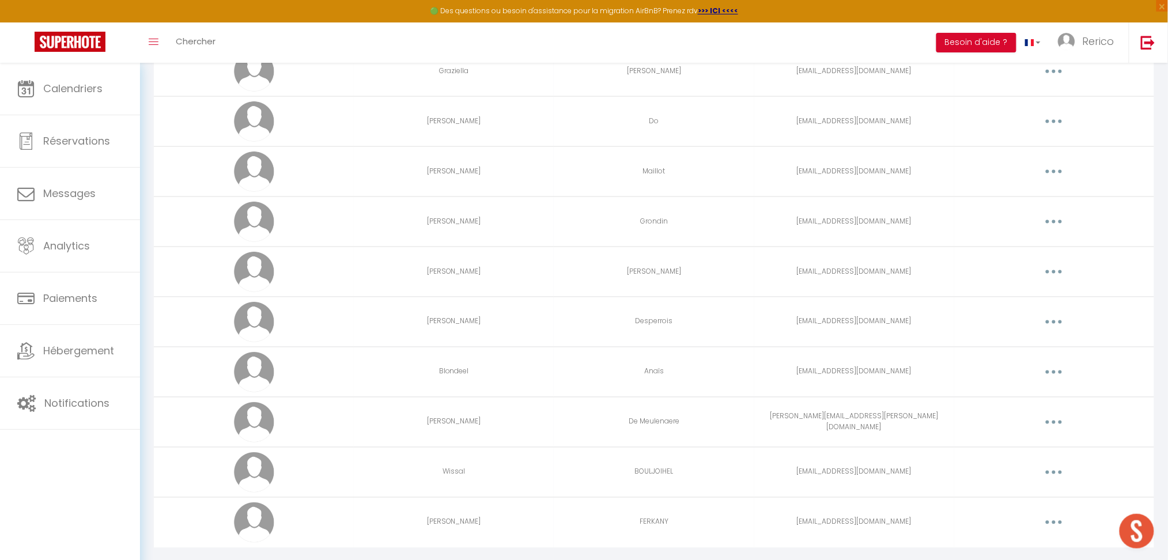
scroll to position [539, 0]
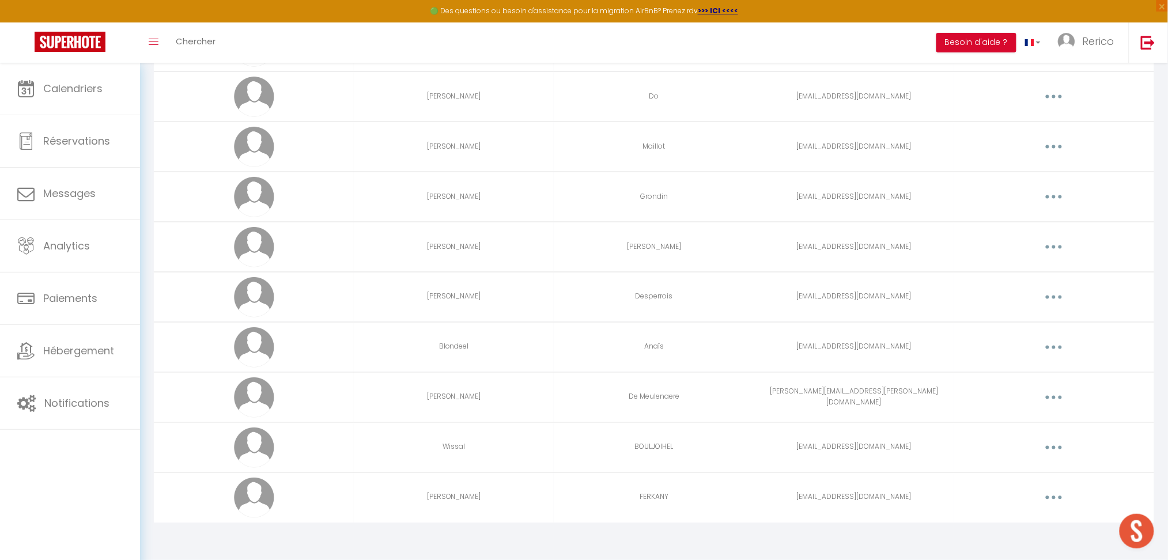
click at [1057, 496] on button "button" at bounding box center [1053, 497] width 32 height 18
click at [999, 518] on link "Editer" at bounding box center [1023, 524] width 85 height 20
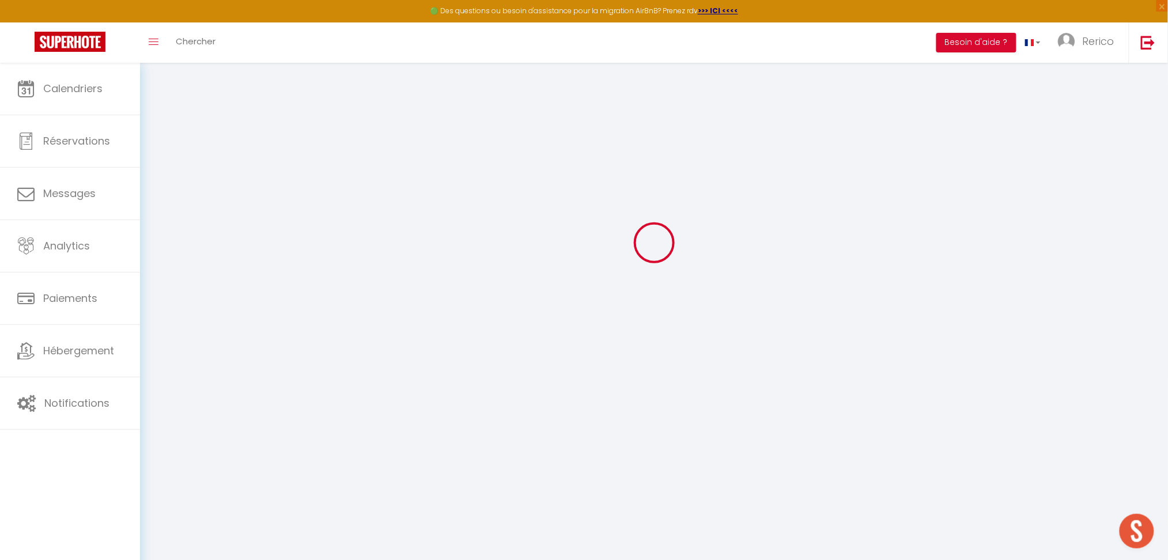
type input "[PERSON_NAME]"
type input "FERKANY"
type input "[EMAIL_ADDRESS][DOMAIN_NAME]"
type textarea "[URL][DOMAIN_NAME]"
checkbox input "false"
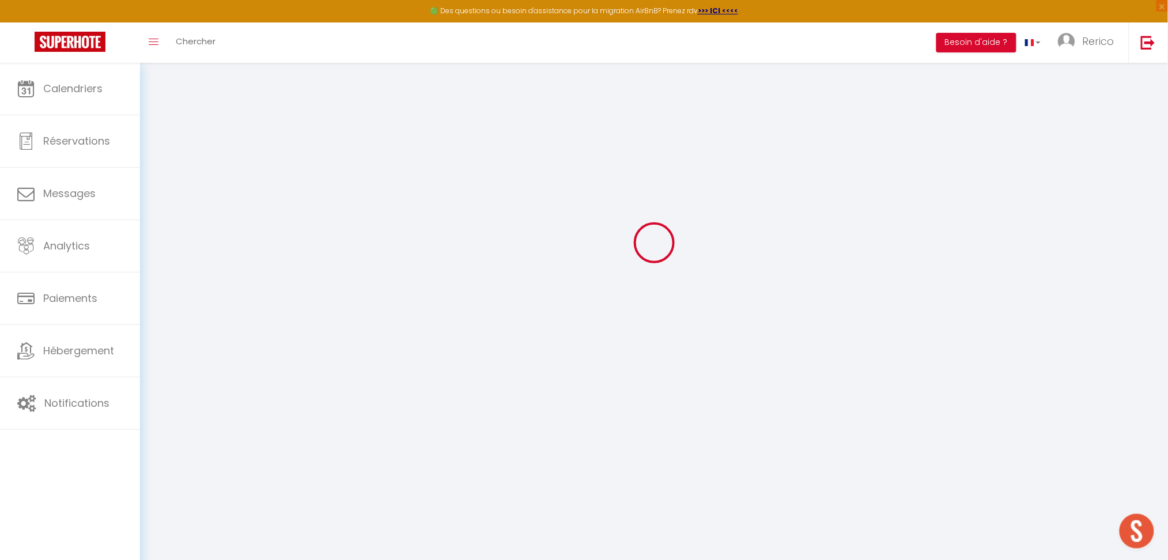
checkbox input "false"
checkbox input "true"
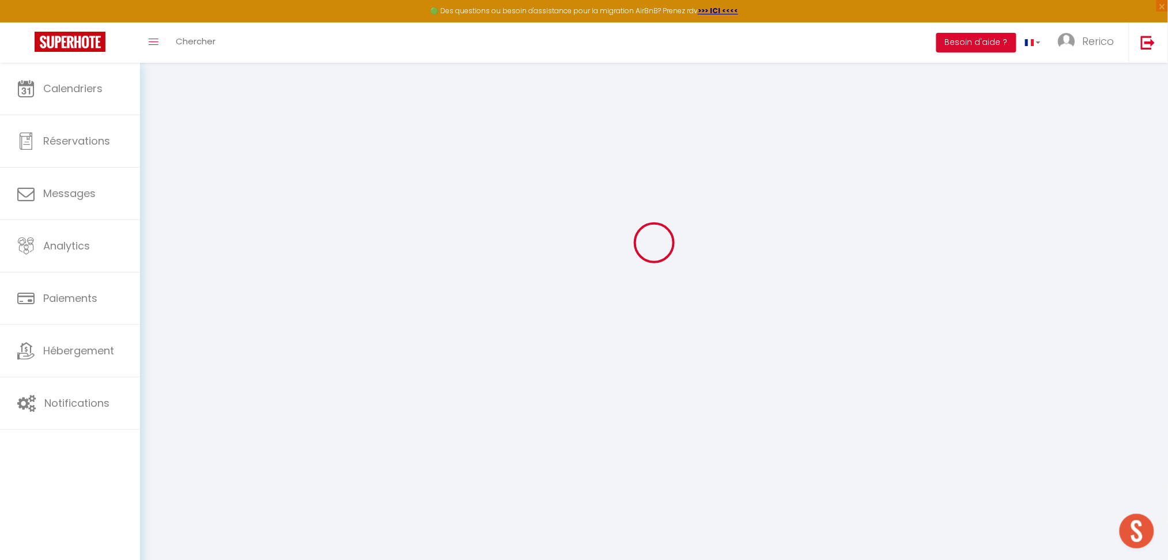
checkbox input "true"
checkbox input "false"
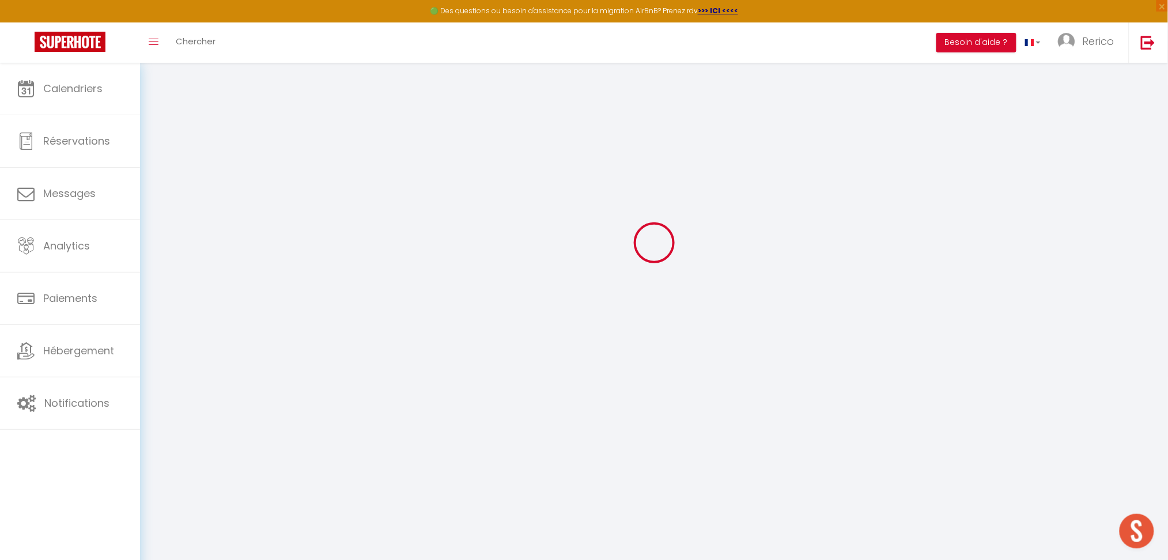
checkbox input "false"
checkbox input "true"
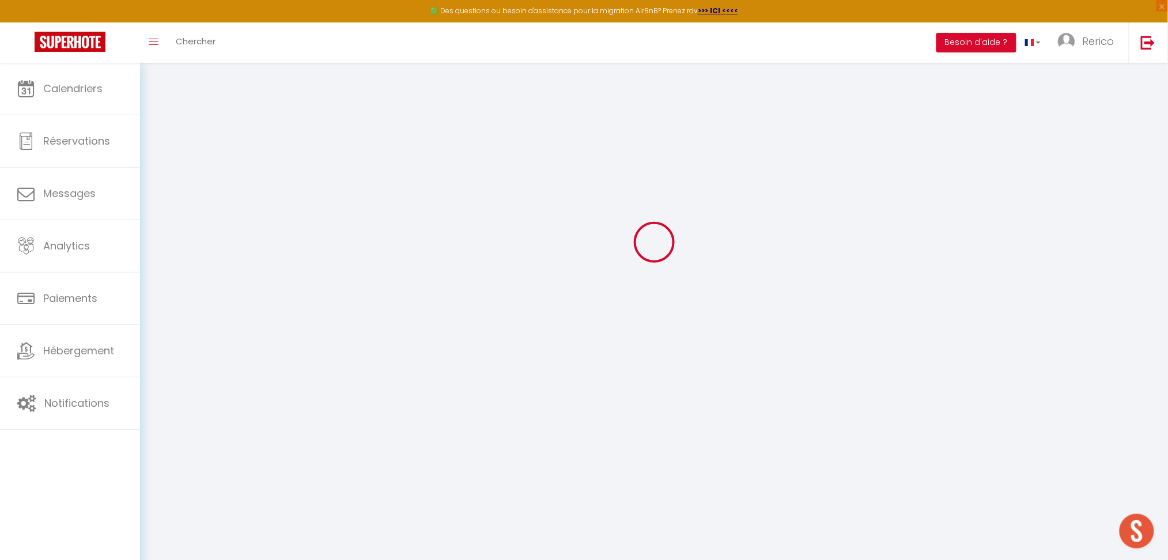
select select
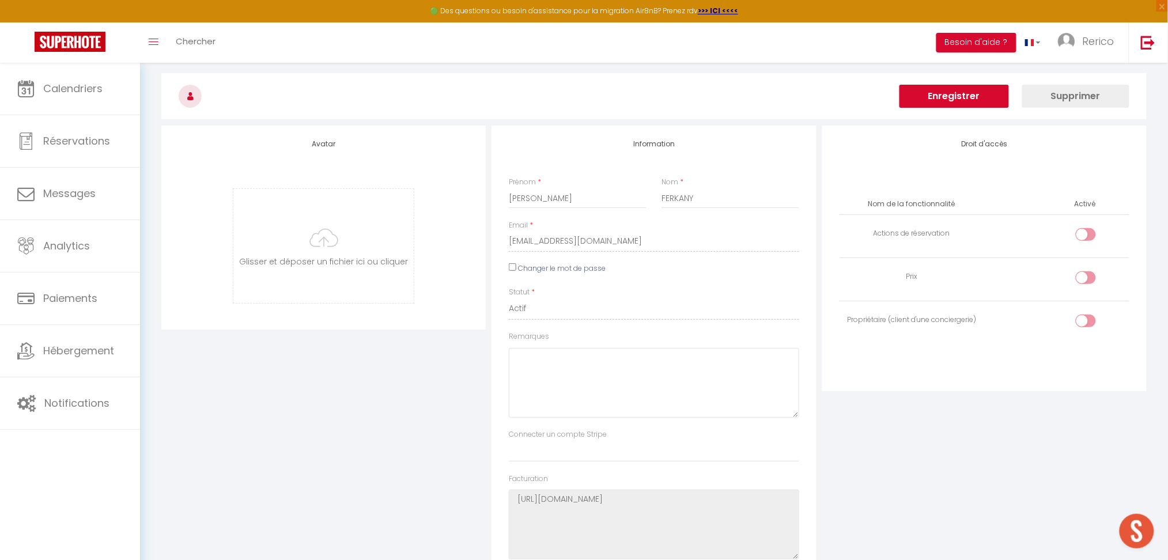
scroll to position [0, 0]
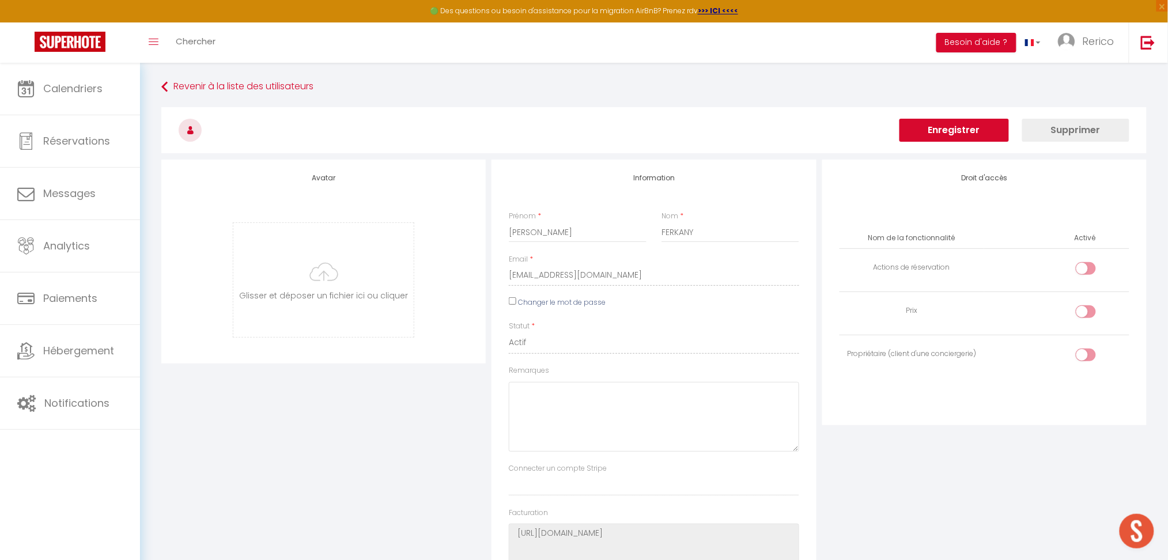
click at [448, 261] on div "Avatar [PERSON_NAME] et déposer un fichier ici ou cliquer Ooops, something wron…" at bounding box center [653, 390] width 991 height 460
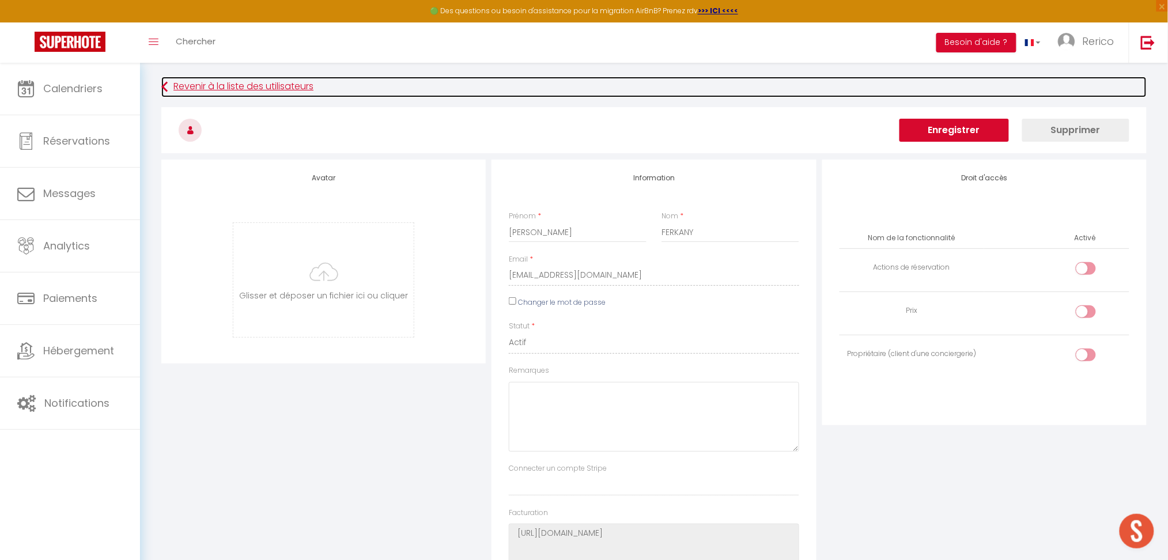
click at [173, 90] on link "Revenir à la liste des utilisateurs" at bounding box center [653, 87] width 985 height 21
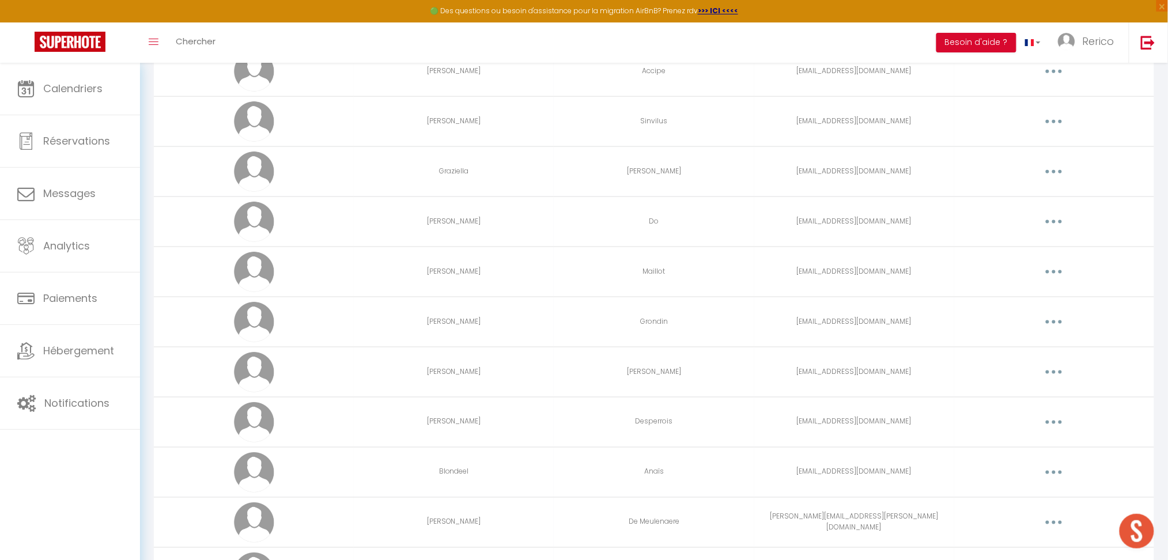
scroll to position [539, 0]
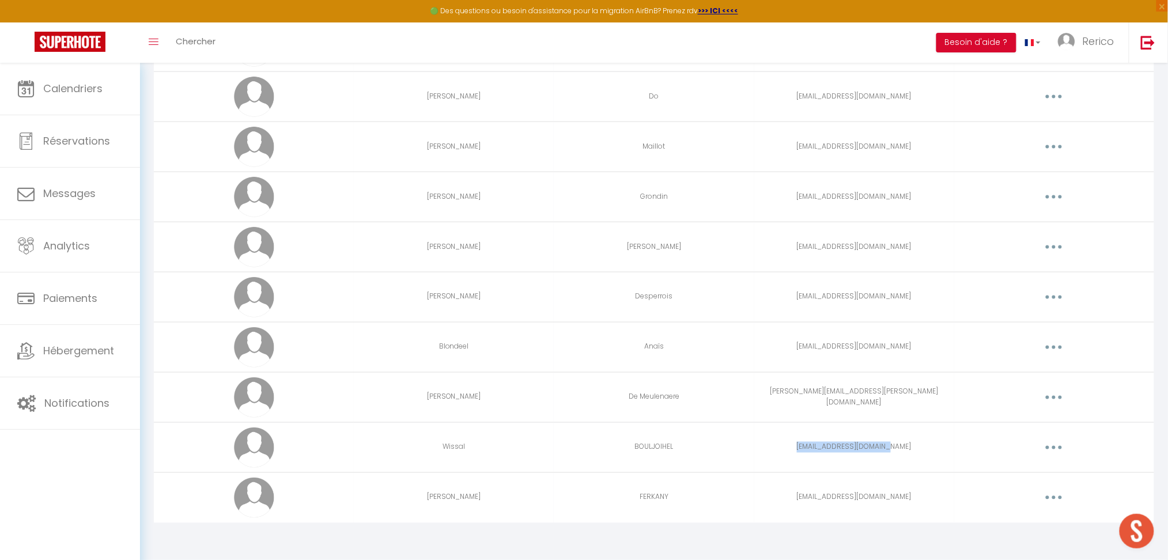
drag, startPoint x: 791, startPoint y: 452, endPoint x: 899, endPoint y: 457, distance: 108.4
click at [899, 457] on td "[EMAIL_ADDRESS][DOMAIN_NAME]" at bounding box center [854, 447] width 200 height 50
copy td "[EMAIL_ADDRESS][DOMAIN_NAME]"
